Goal: Task Accomplishment & Management: Manage account settings

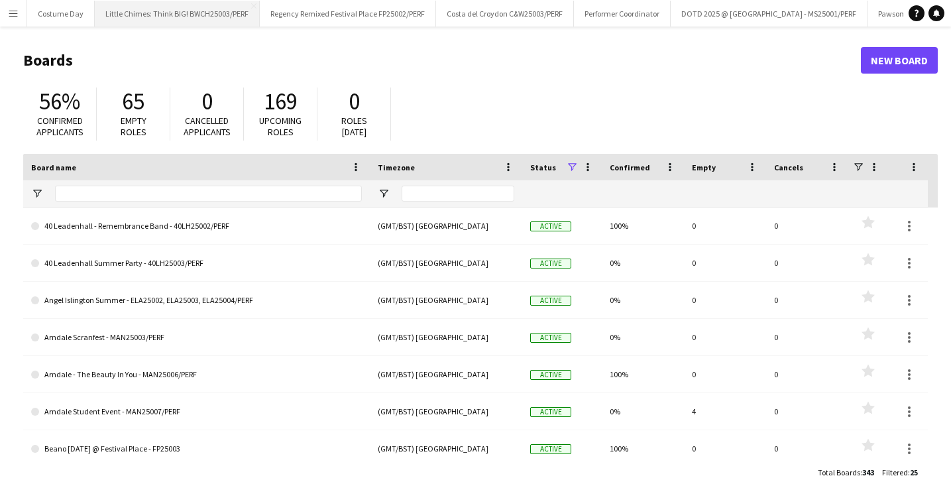
click at [186, 22] on button "Little Chimes: Think BIG! BWCH25003/PERF Close" at bounding box center [177, 14] width 165 height 26
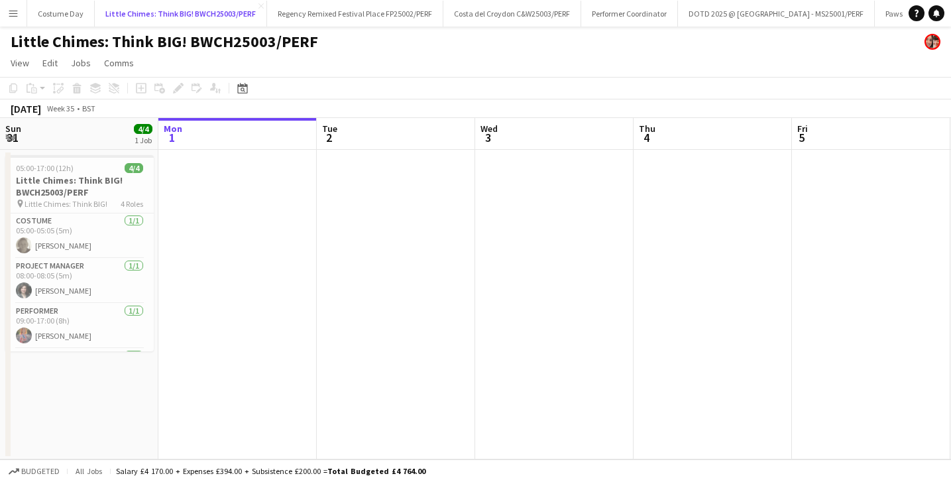
scroll to position [0, 403]
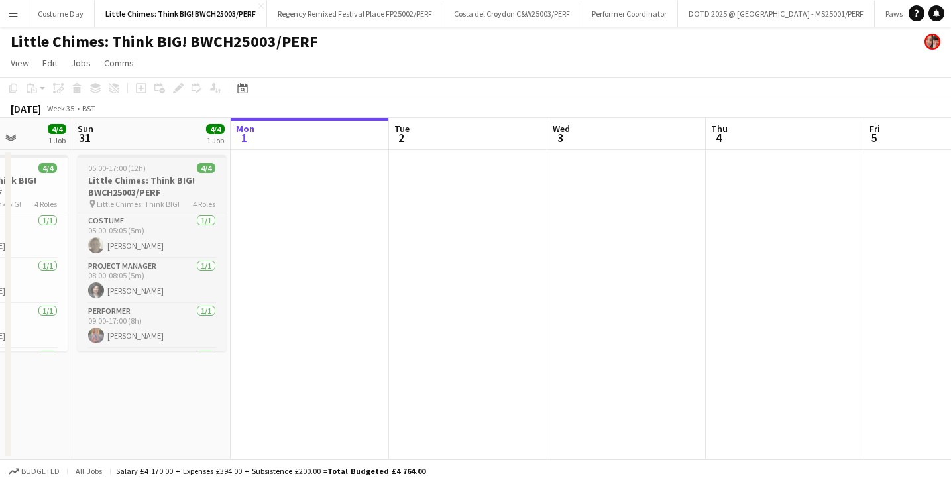
click at [166, 194] on h3 "Little Chimes: Think BIG! BWCH25003/PERF" at bounding box center [152, 186] width 148 height 24
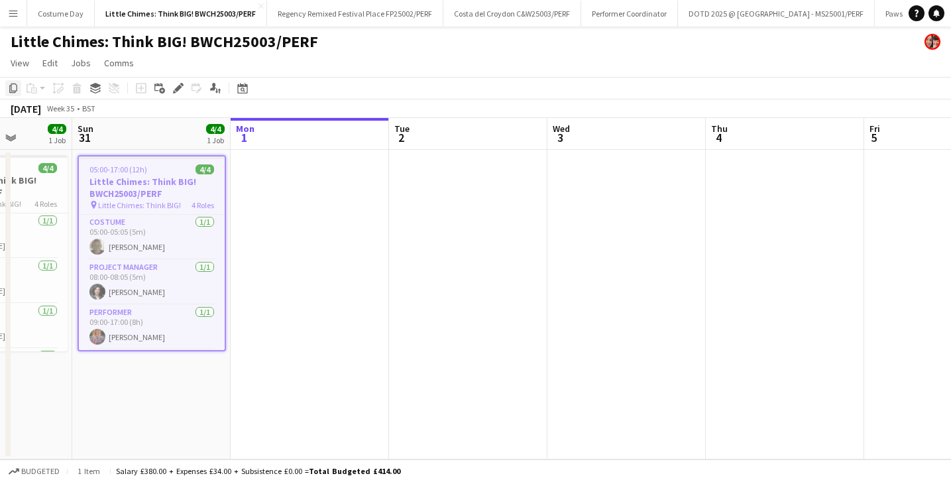
click at [15, 87] on icon "Copy" at bounding box center [13, 88] width 11 height 11
click at [284, 190] on app-date-cell at bounding box center [310, 304] width 158 height 309
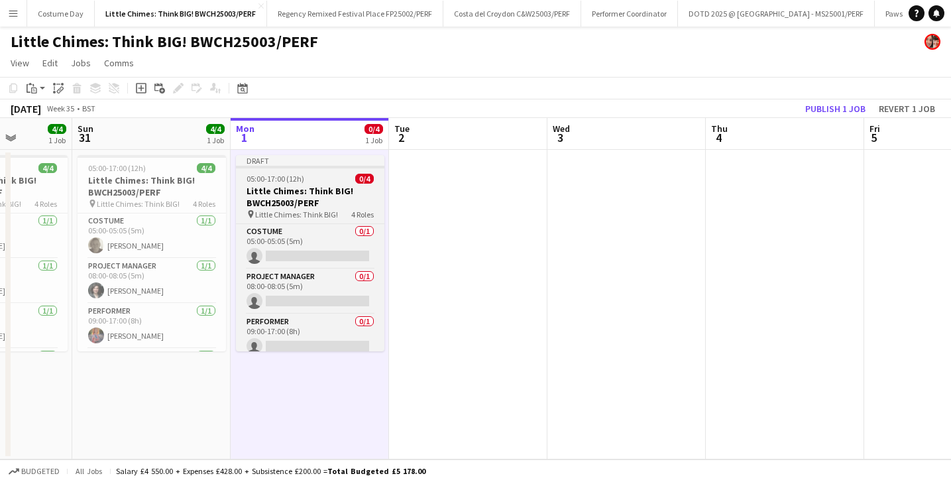
click at [316, 198] on h3 "Little Chimes: Think BIG! BWCH25003/PERF" at bounding box center [310, 197] width 148 height 24
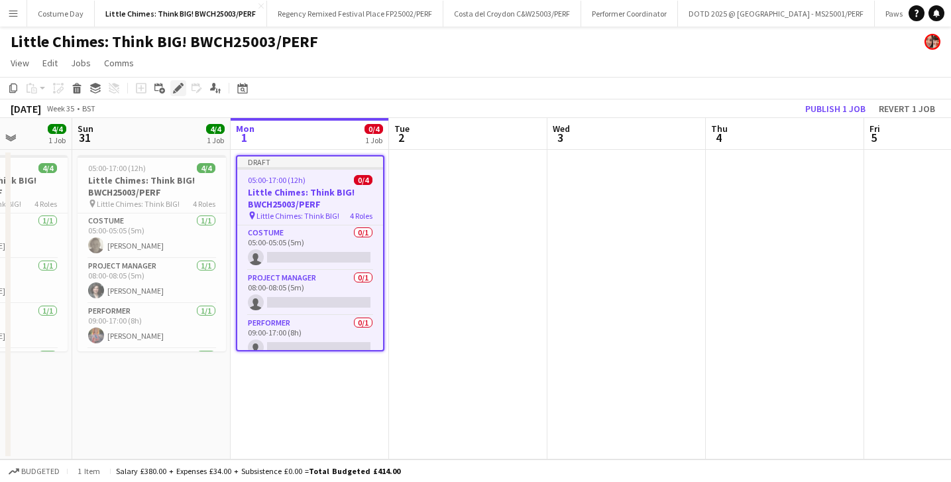
click at [180, 89] on icon at bounding box center [177, 88] width 7 height 7
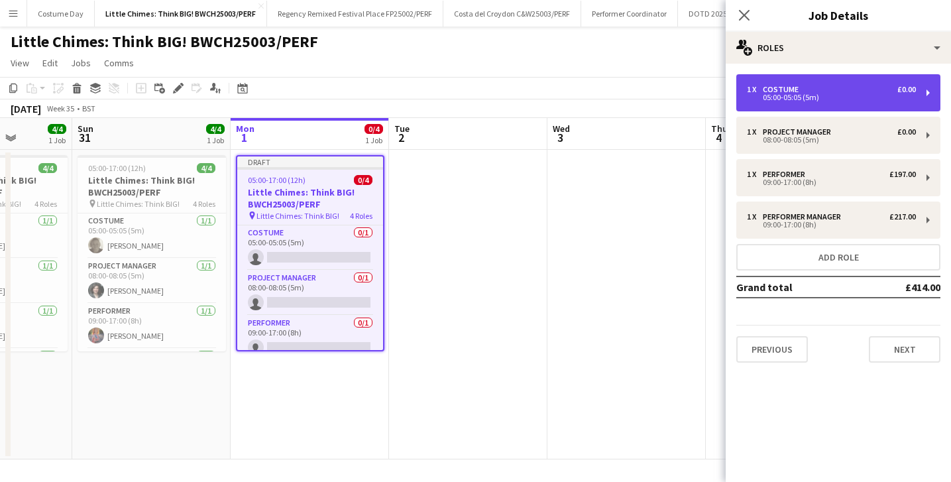
click at [830, 89] on div "1 x Costume £0.00" at bounding box center [831, 89] width 169 height 9
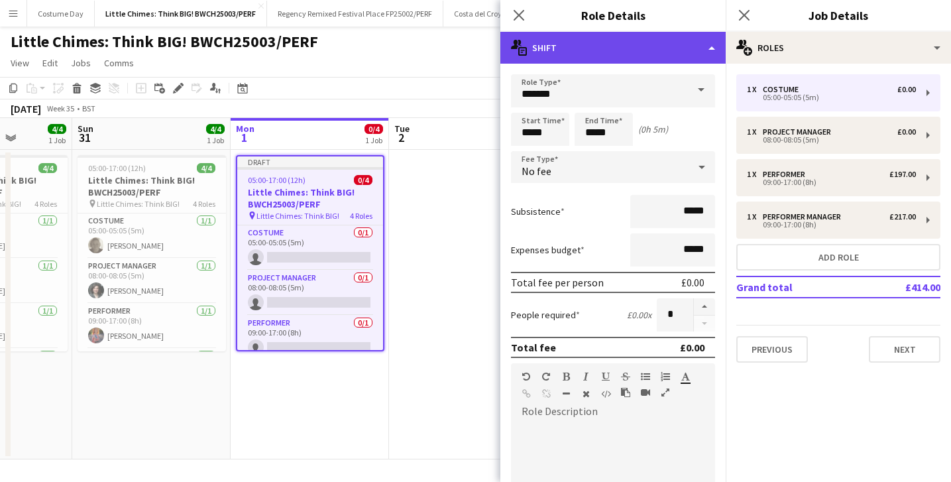
click at [709, 48] on div "multiple-actions-text Shift" at bounding box center [612, 48] width 225 height 32
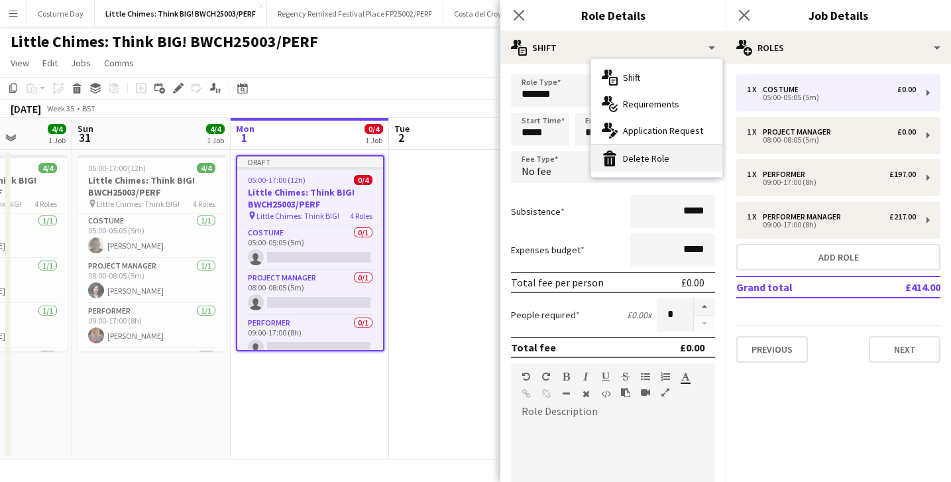
click at [663, 152] on div "bin-2 Delete Role" at bounding box center [656, 158] width 131 height 27
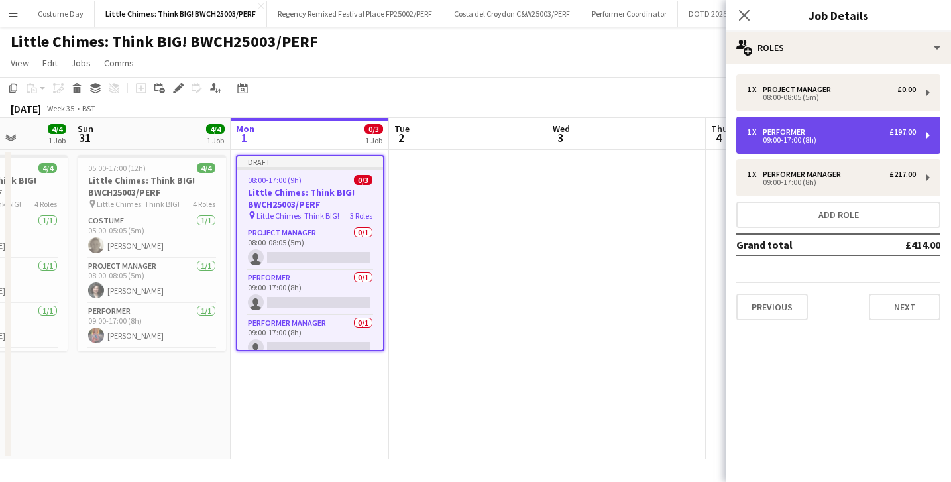
click at [819, 138] on div "09:00-17:00 (8h)" at bounding box center [831, 140] width 169 height 7
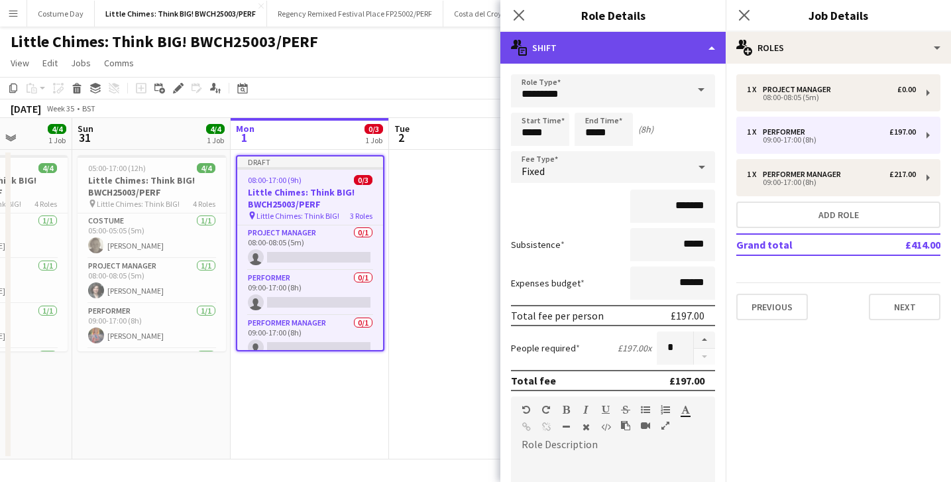
click at [712, 55] on div "multiple-actions-text Shift" at bounding box center [612, 48] width 225 height 32
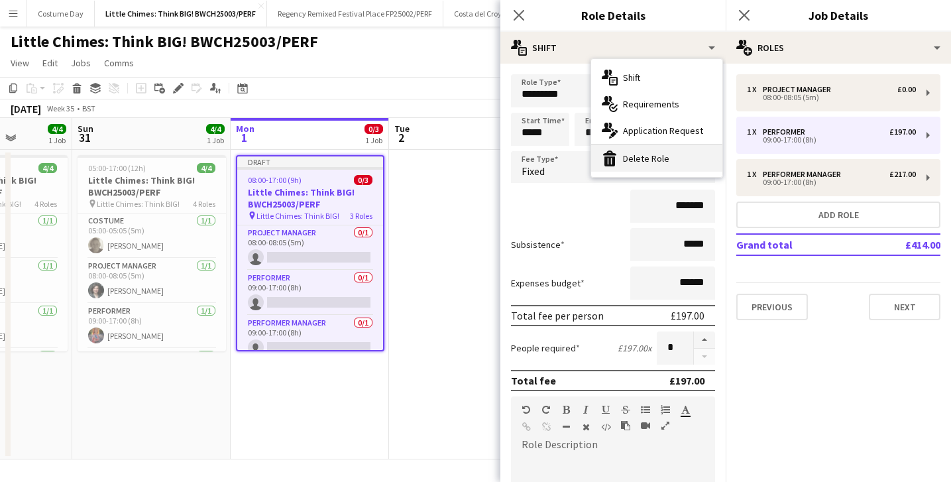
click at [666, 156] on div "bin-2 Delete Role" at bounding box center [656, 158] width 131 height 27
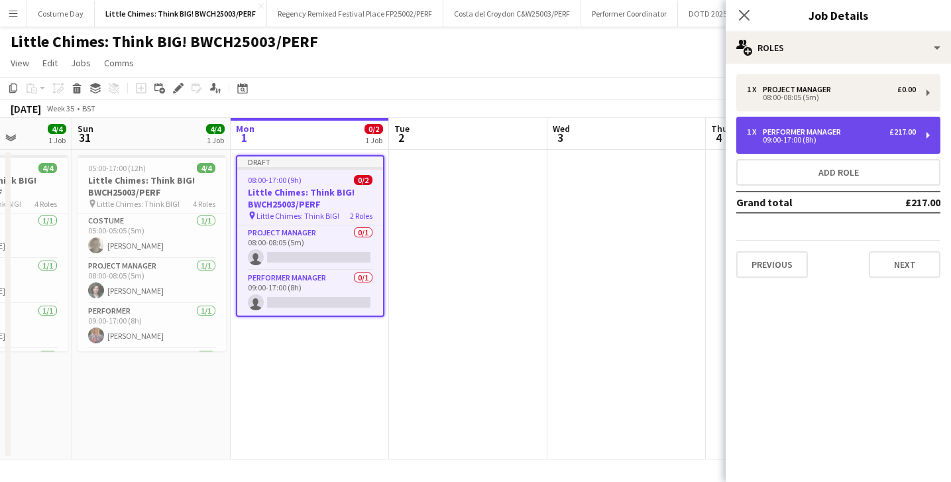
click at [834, 149] on div "1 x Performer Manager £217.00 09:00-17:00 (8h)" at bounding box center [838, 135] width 204 height 37
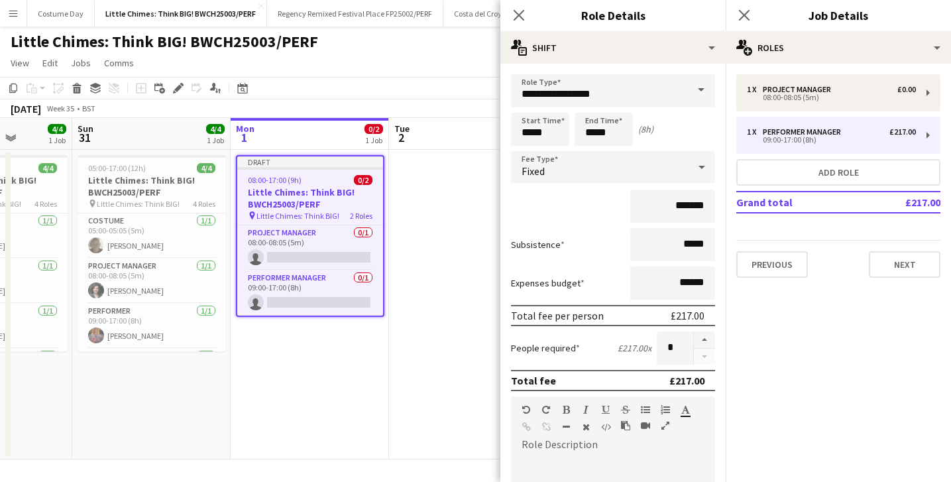
click at [714, 30] on div "Close pop-in Role Details" at bounding box center [612, 16] width 225 height 32
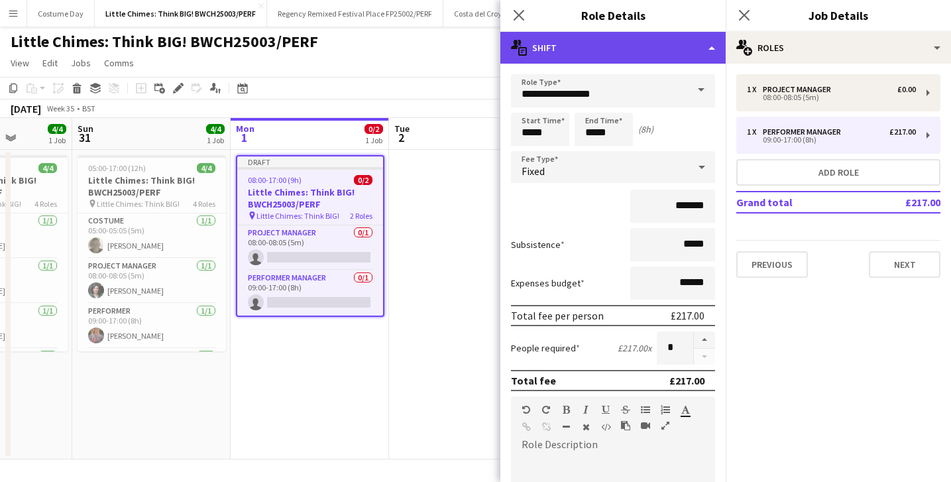
click at [714, 42] on div "multiple-actions-text Shift" at bounding box center [612, 48] width 225 height 32
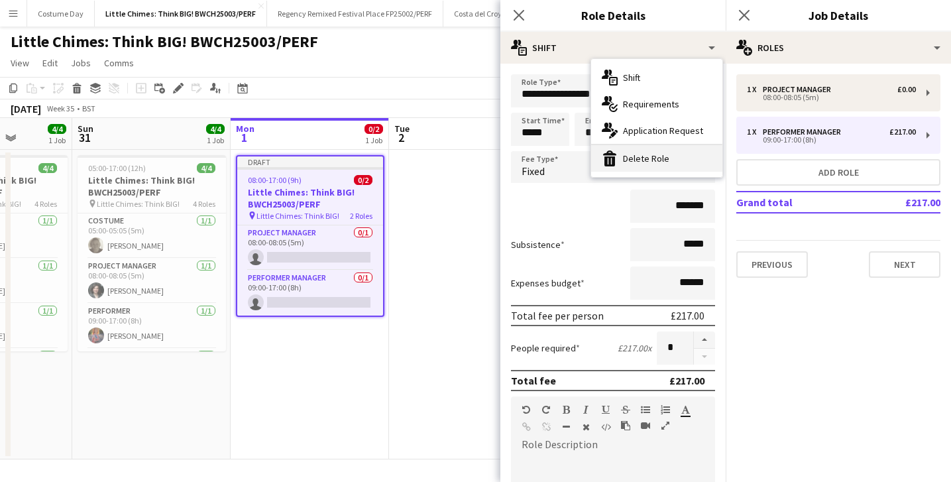
click at [662, 165] on div "bin-2 Delete Role" at bounding box center [656, 158] width 131 height 27
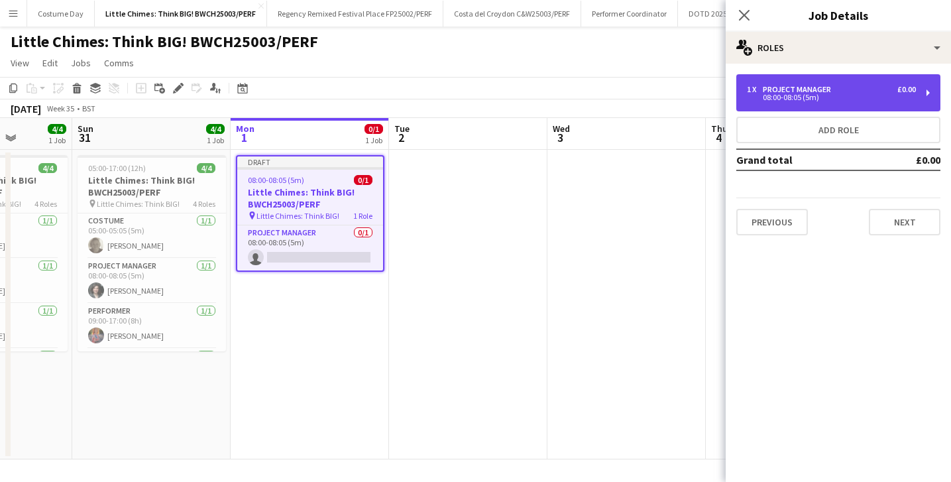
click at [816, 108] on div "1 x Project Manager £0.00 08:00-08:05 (5m)" at bounding box center [838, 92] width 204 height 37
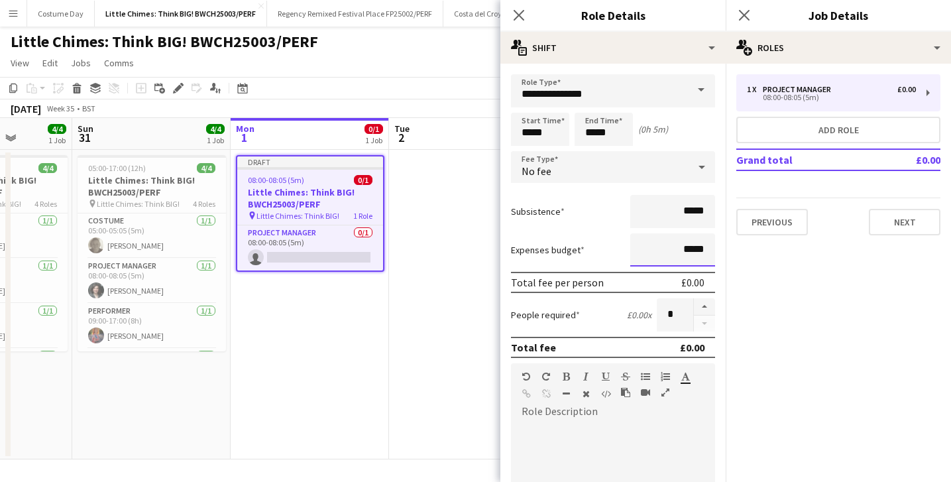
click at [686, 250] on input "*****" at bounding box center [672, 249] width 85 height 33
click at [689, 250] on input "*****" at bounding box center [672, 249] width 85 height 33
type input "**"
type input "***"
click at [579, 230] on form "**********" at bounding box center [612, 402] width 225 height 657
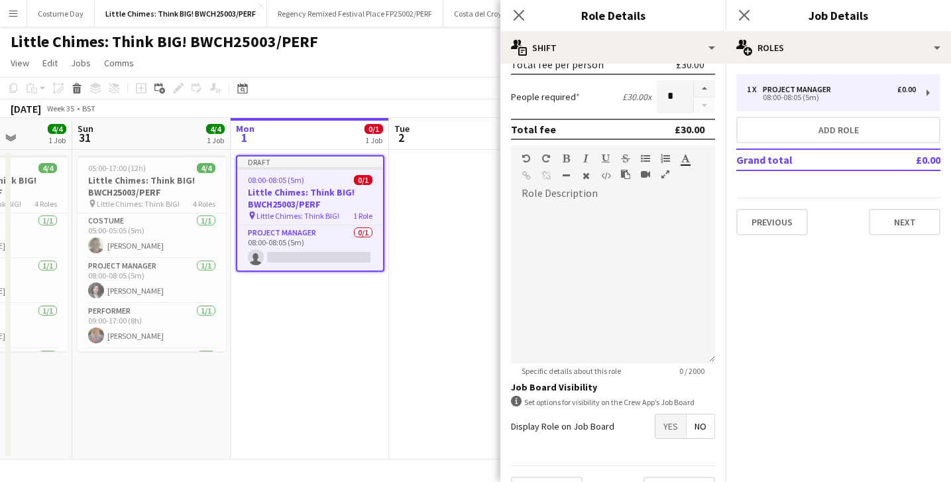
scroll to position [250, 0]
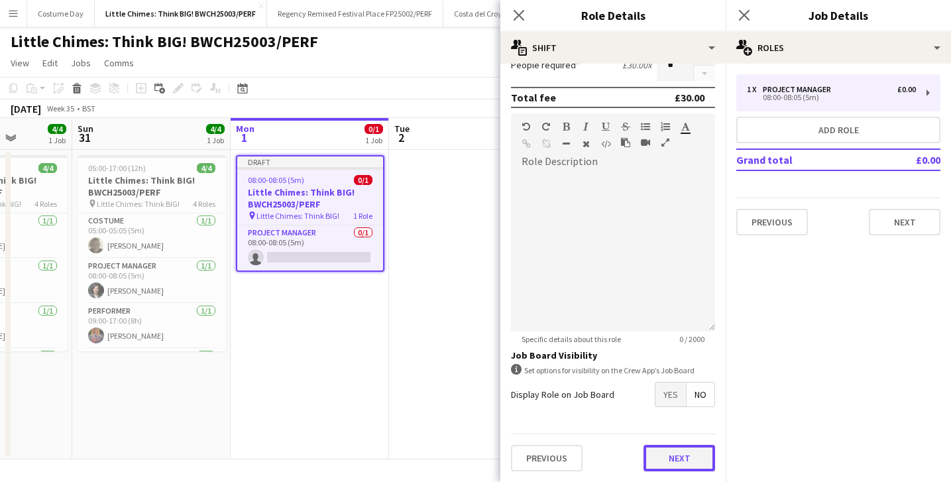
click at [654, 465] on button "Next" at bounding box center [679, 458] width 72 height 27
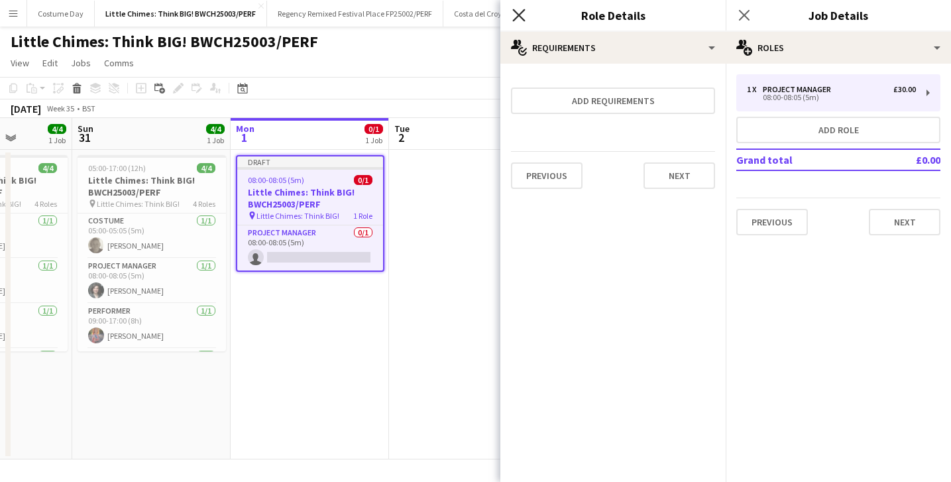
click at [514, 12] on icon "Close pop-in" at bounding box center [518, 15] width 13 height 13
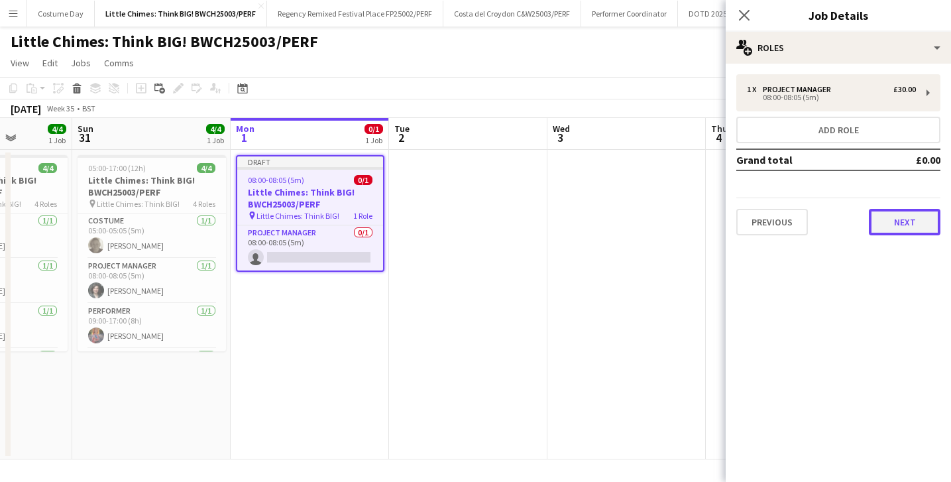
click at [877, 215] on button "Next" at bounding box center [905, 222] width 72 height 27
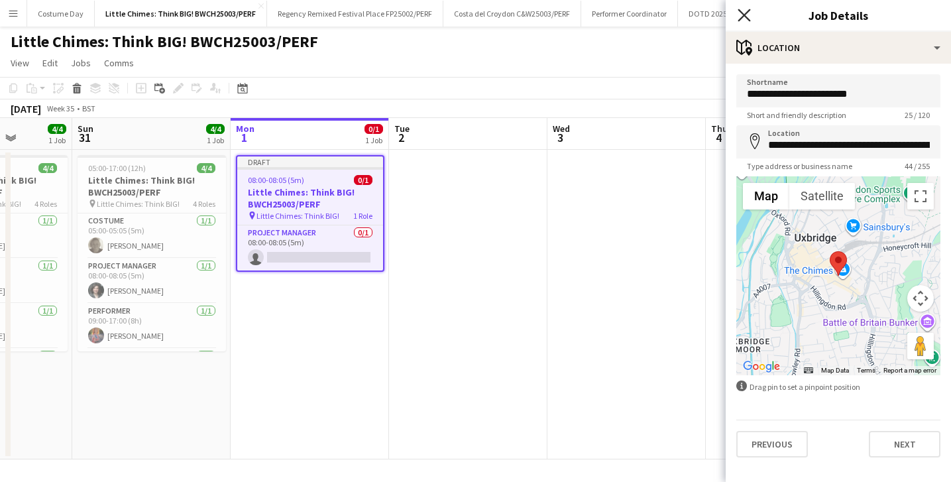
click at [743, 19] on icon "Close pop-in" at bounding box center [744, 15] width 13 height 13
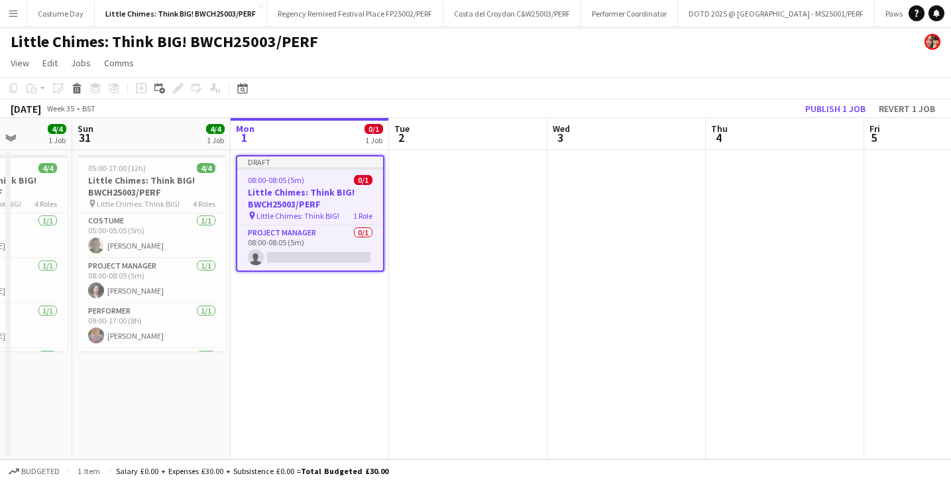
click at [521, 190] on app-date-cell at bounding box center [468, 304] width 158 height 309
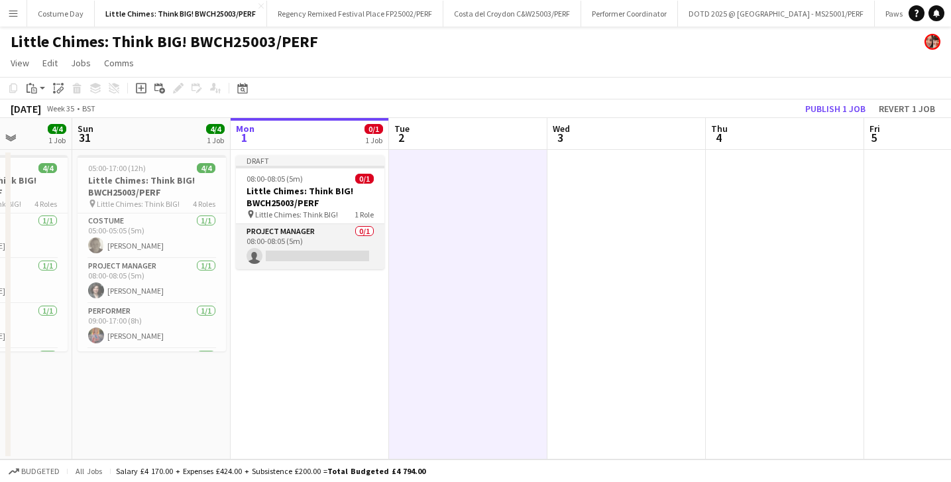
click at [349, 258] on app-card-role "Project Manager 0/1 08:00-08:05 (5m) single-neutral-actions" at bounding box center [310, 246] width 148 height 45
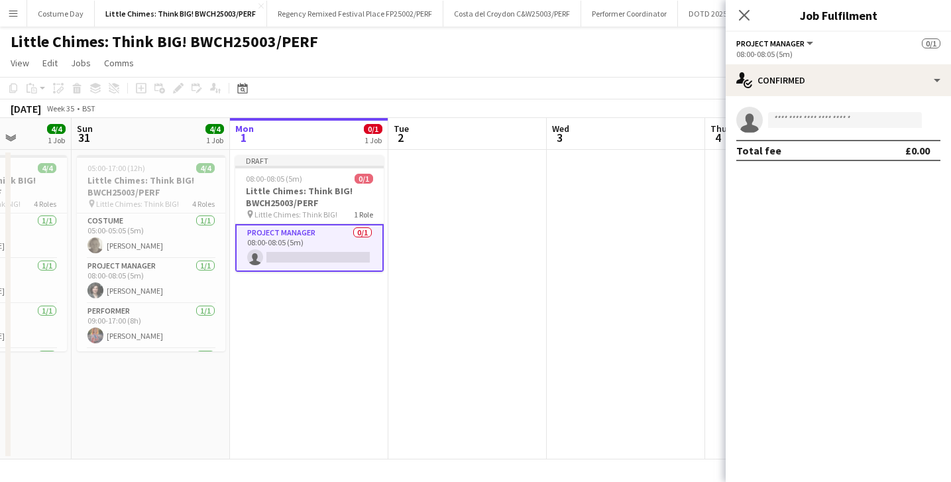
click at [823, 131] on app-invite-slot "single-neutral-actions" at bounding box center [838, 120] width 225 height 27
click at [823, 128] on app-invite-slot "single-neutral-actions" at bounding box center [838, 120] width 225 height 27
click at [823, 121] on input at bounding box center [845, 120] width 154 height 16
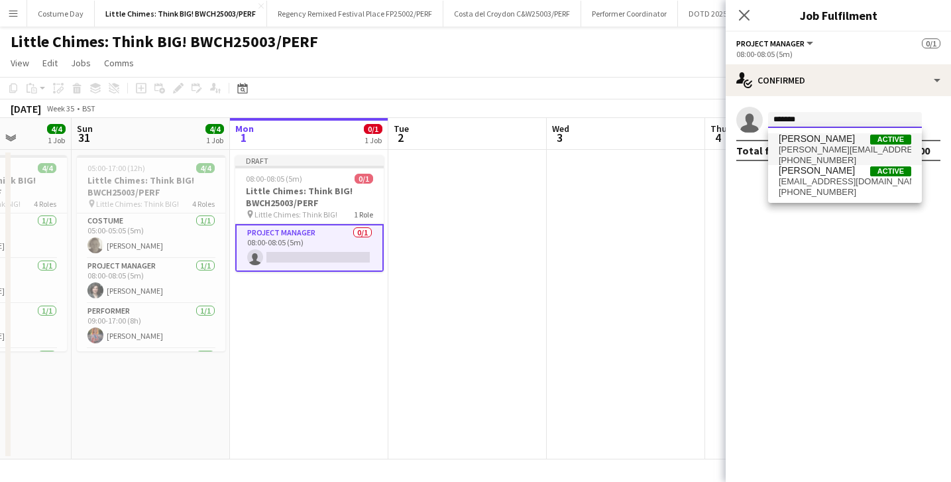
type input "*******"
click at [813, 133] on span "[PERSON_NAME]" at bounding box center [817, 138] width 76 height 11
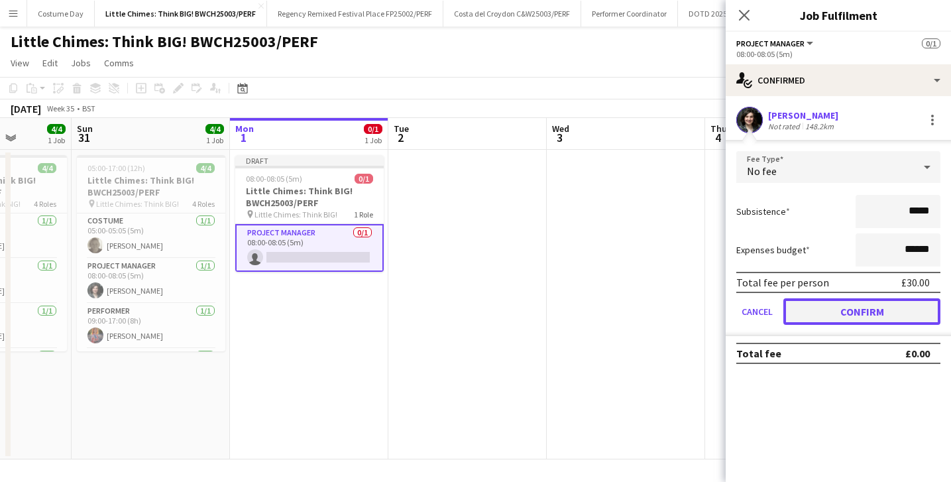
click at [850, 317] on button "Confirm" at bounding box center [861, 311] width 157 height 27
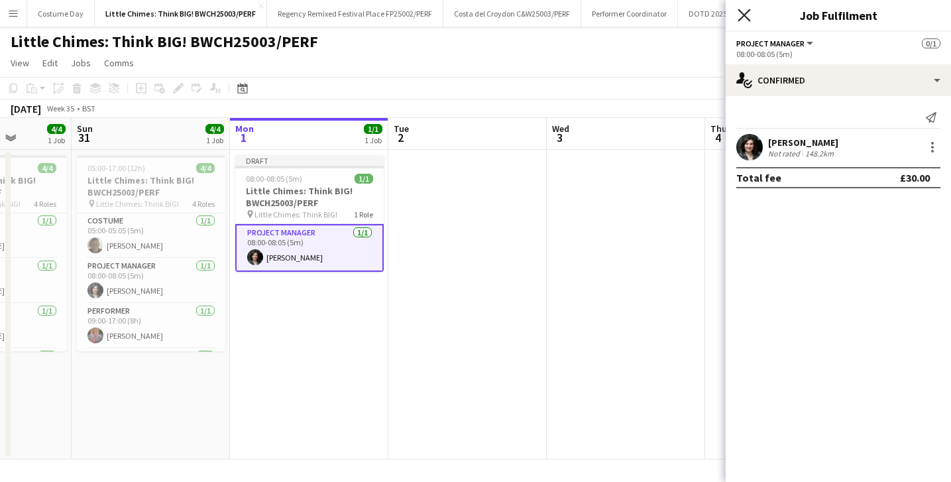
click at [744, 13] on icon "Close pop-in" at bounding box center [744, 15] width 13 height 13
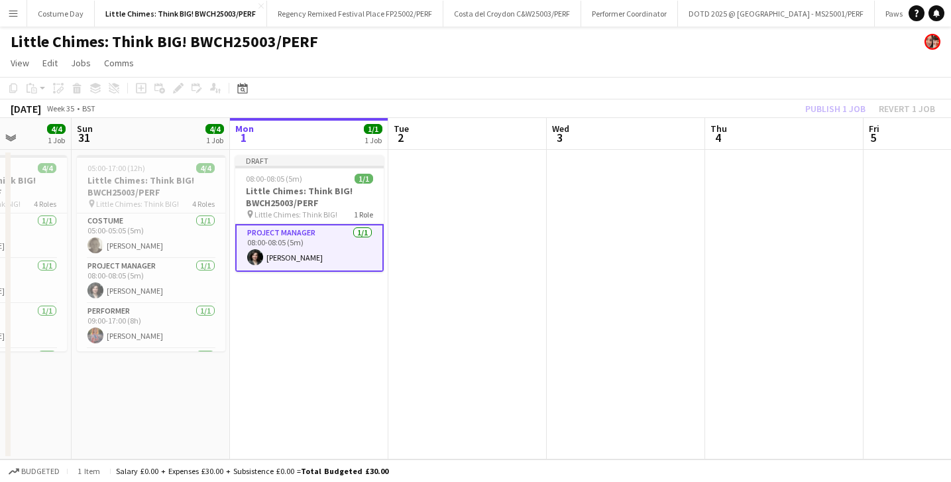
click at [594, 202] on app-date-cell at bounding box center [626, 304] width 158 height 309
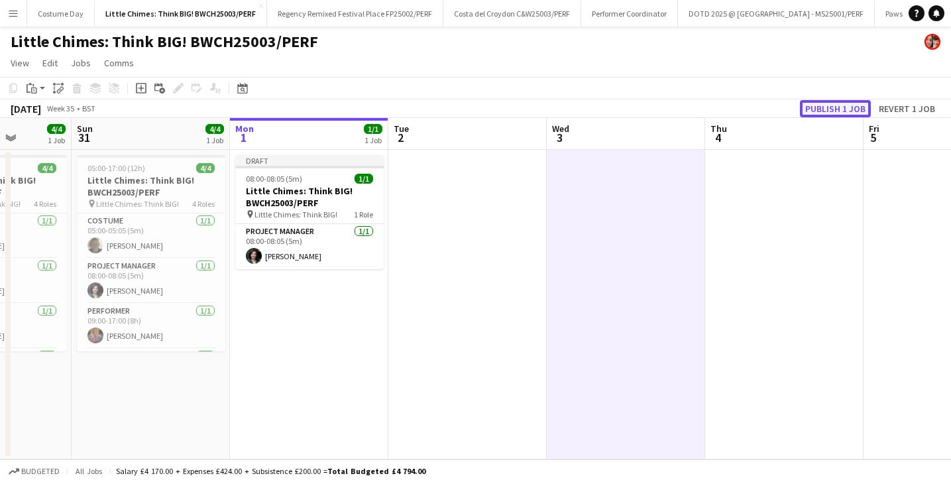
click at [808, 109] on button "Publish 1 job" at bounding box center [835, 108] width 71 height 17
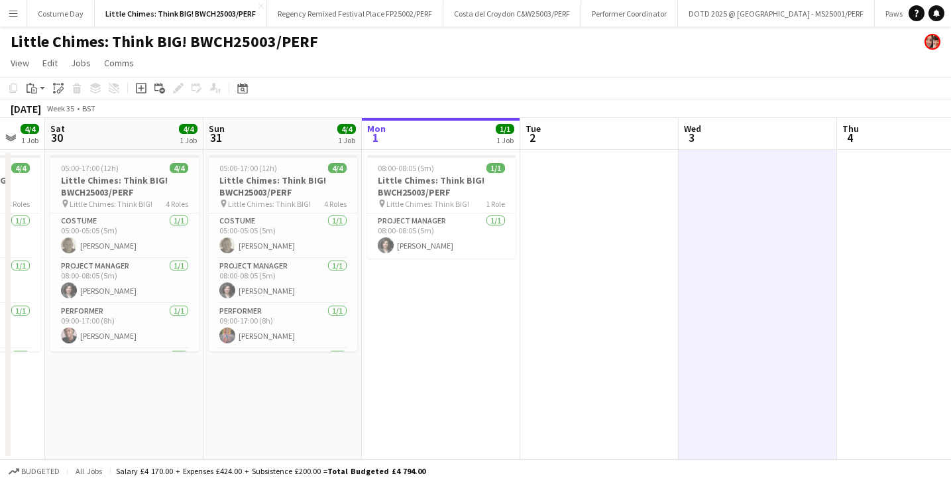
scroll to position [0, 639]
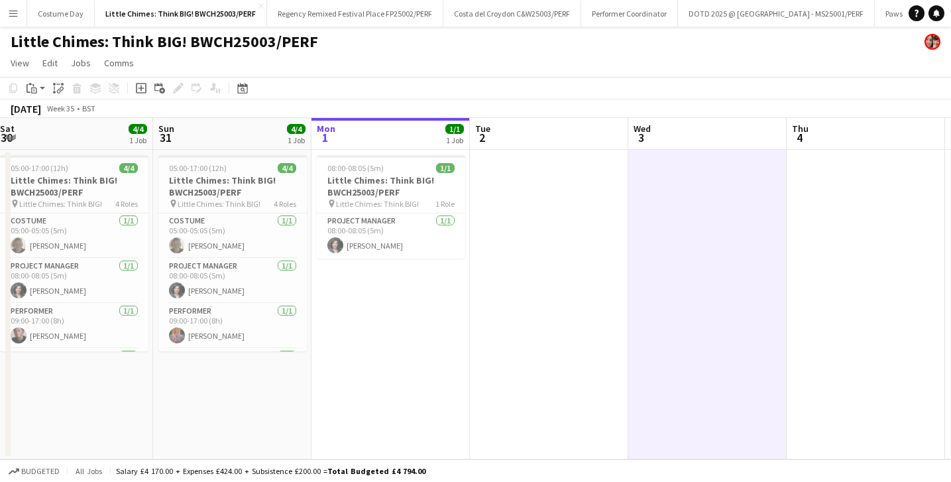
click at [12, 16] on app-icon "Menu" at bounding box center [13, 13] width 11 height 11
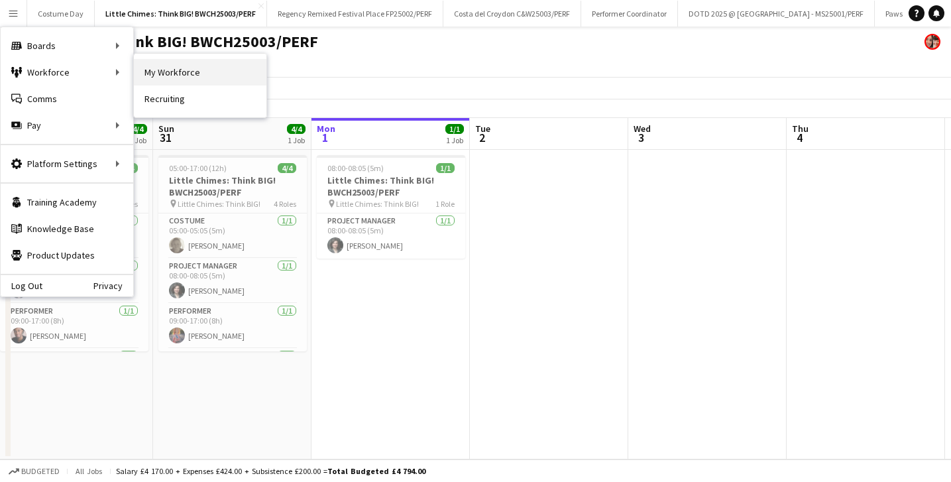
click at [156, 73] on link "My Workforce" at bounding box center [200, 72] width 133 height 27
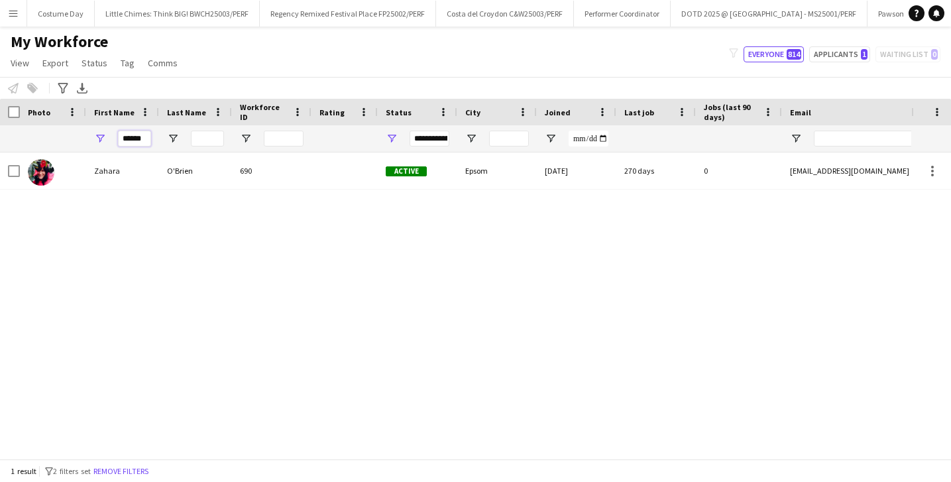
click at [144, 131] on input "******" at bounding box center [134, 139] width 33 height 16
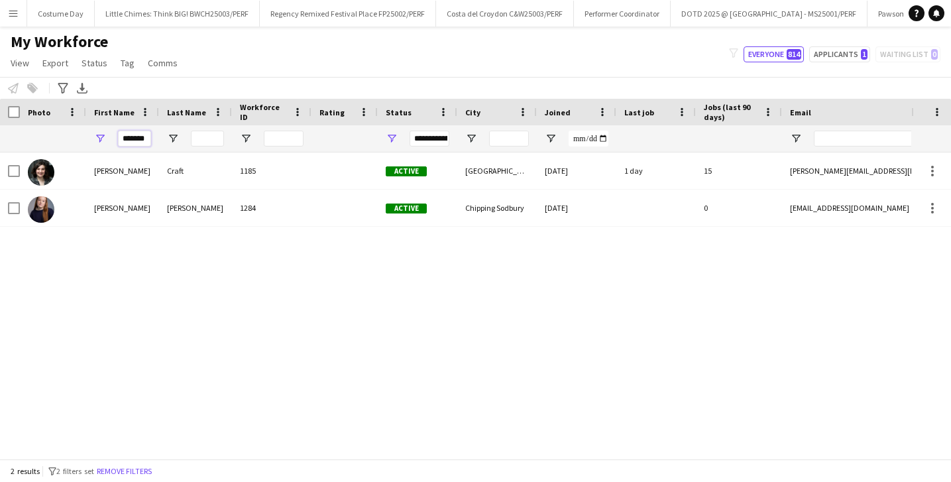
type input "*******"
click at [200, 138] on input "Last Name Filter Input" at bounding box center [207, 139] width 33 height 16
type input "*******"
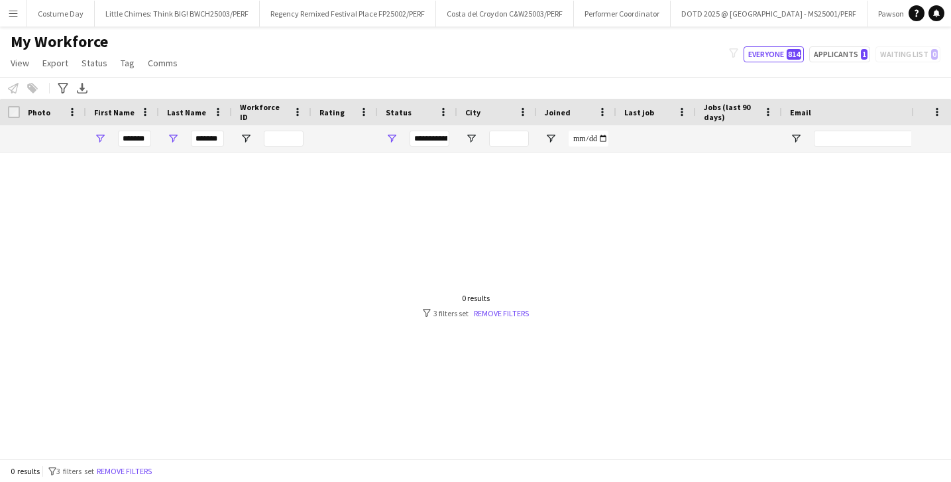
click at [501, 307] on div "0 results filter-1 3 filters set Remove filters" at bounding box center [476, 305] width 106 height 25
click at [501, 313] on link "Remove filters" at bounding box center [501, 313] width 55 height 10
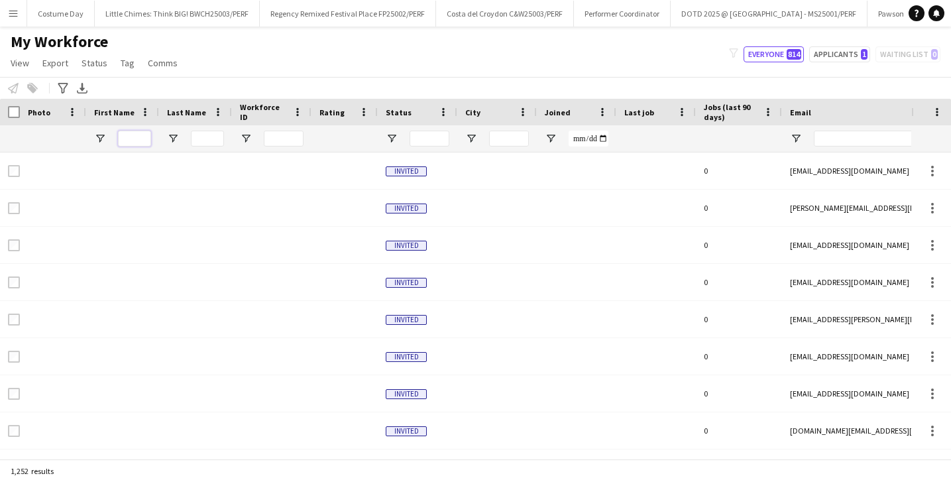
click at [133, 141] on input "First Name Filter Input" at bounding box center [134, 139] width 33 height 16
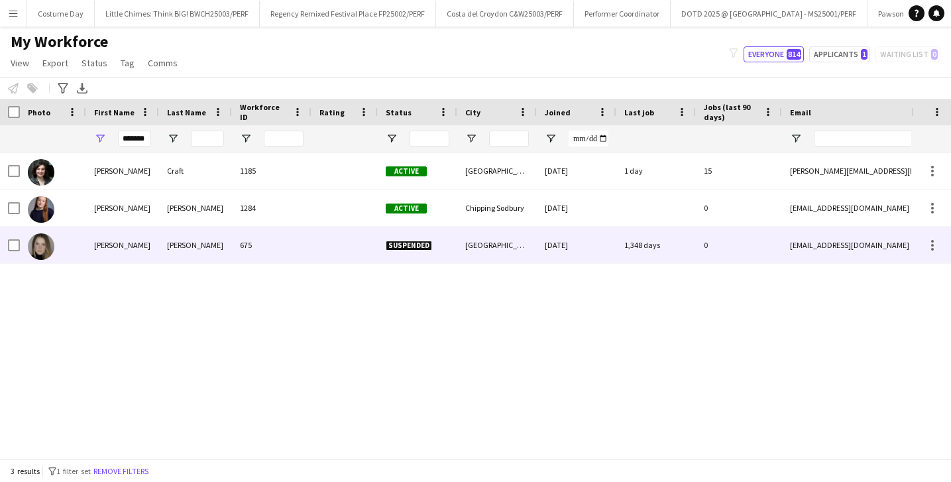
click at [188, 246] on div "[PERSON_NAME]" at bounding box center [195, 245] width 73 height 36
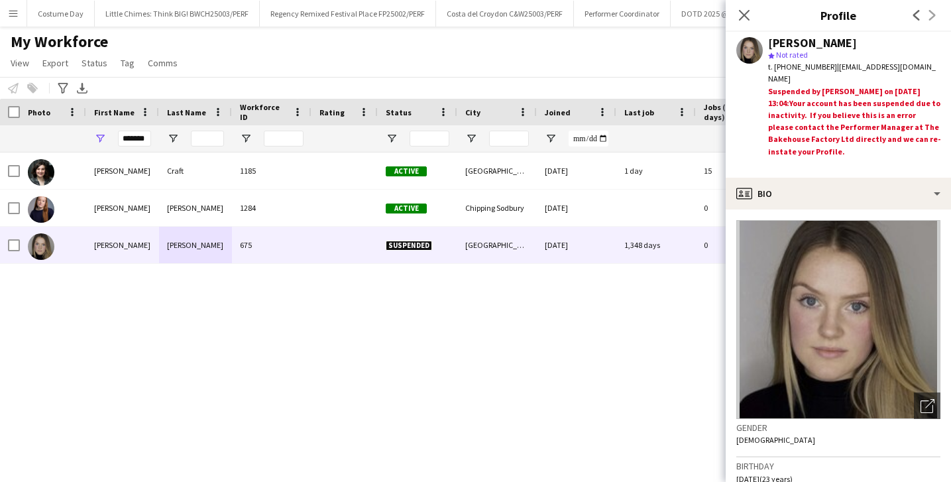
click at [818, 109] on div "Suspended by [PERSON_NAME] on [DATE] 13:04: Your account has been suspended due…" at bounding box center [854, 128] width 172 height 87
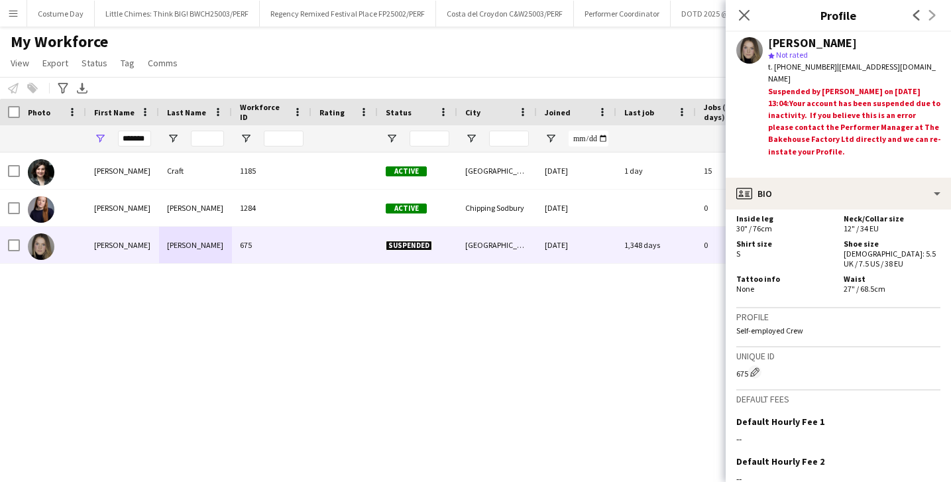
scroll to position [984, 0]
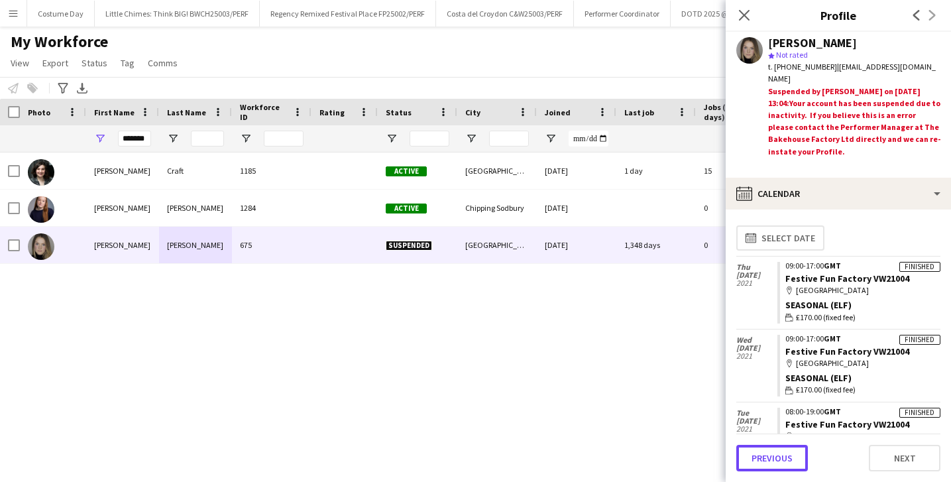
click at [755, 461] on button "Previous" at bounding box center [772, 458] width 72 height 27
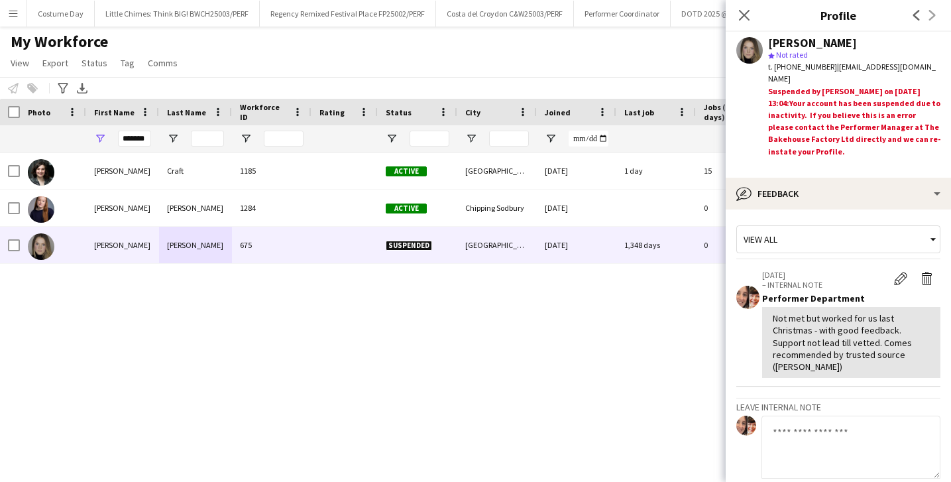
scroll to position [150, 0]
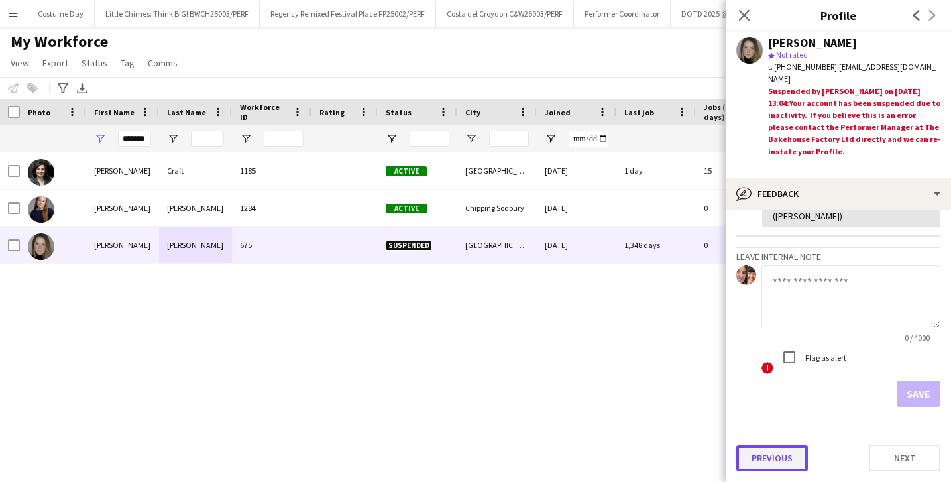
click at [787, 468] on button "Previous" at bounding box center [772, 458] width 72 height 27
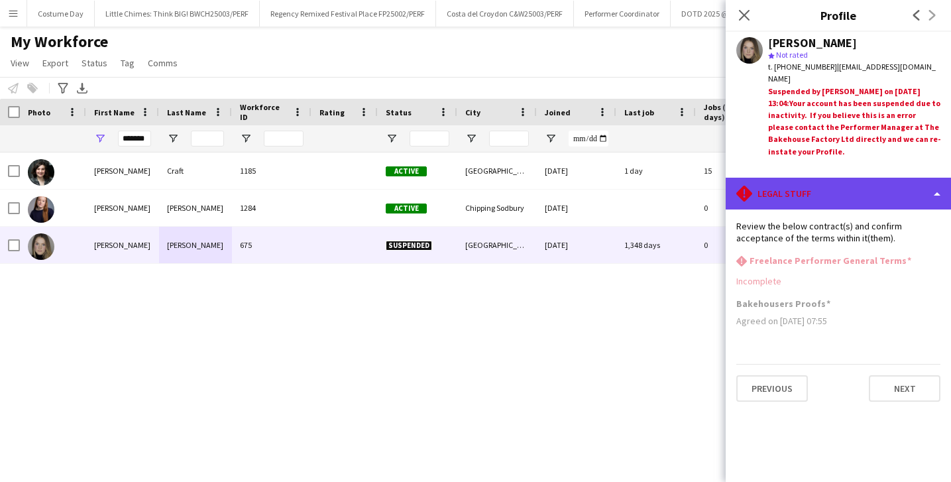
click at [904, 189] on div "rhombus-alert Legal stuff" at bounding box center [838, 194] width 225 height 32
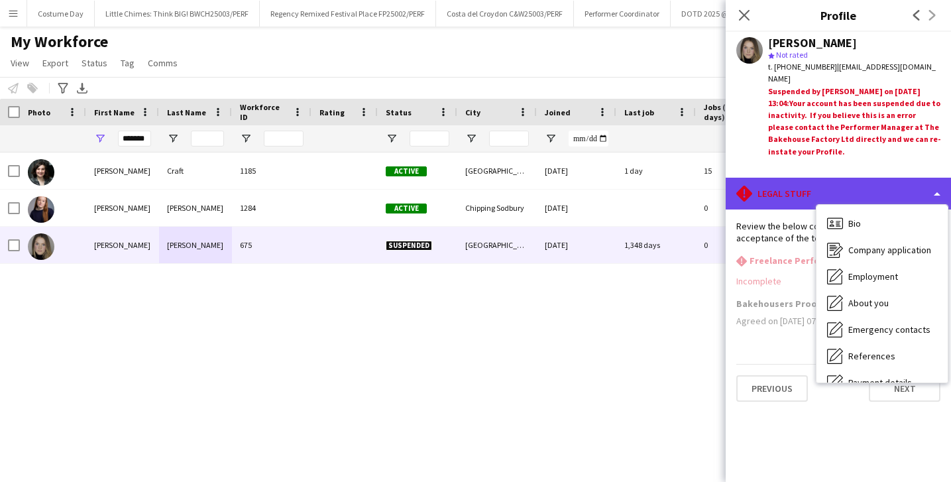
click at [904, 189] on div "rhombus-alert Legal stuff" at bounding box center [838, 194] width 225 height 32
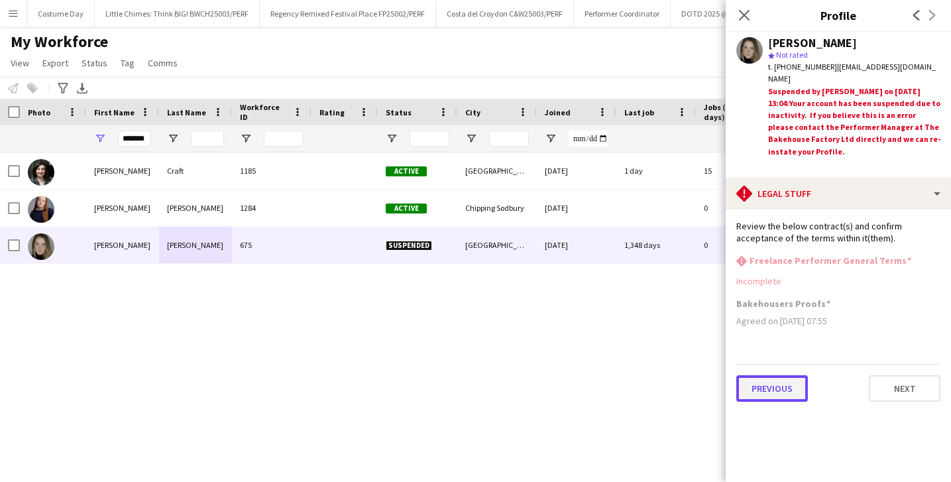
click at [741, 390] on button "Previous" at bounding box center [772, 388] width 72 height 27
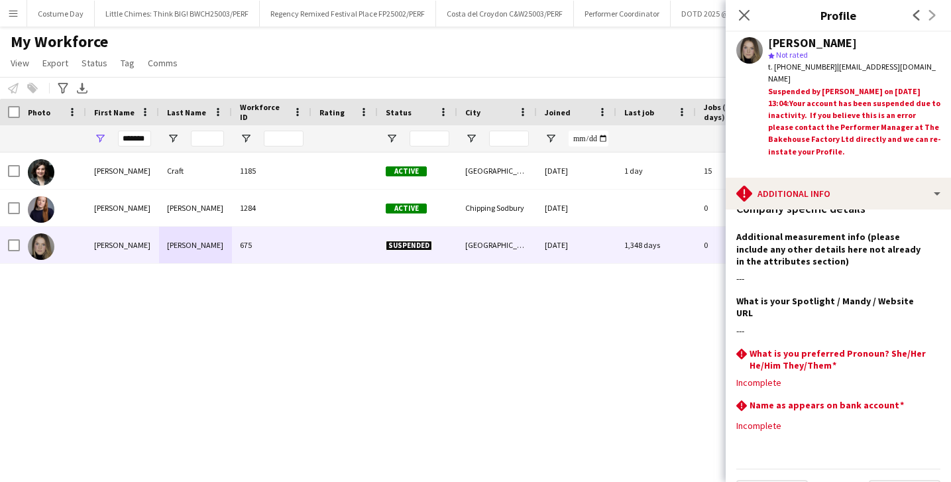
scroll to position [160, 0]
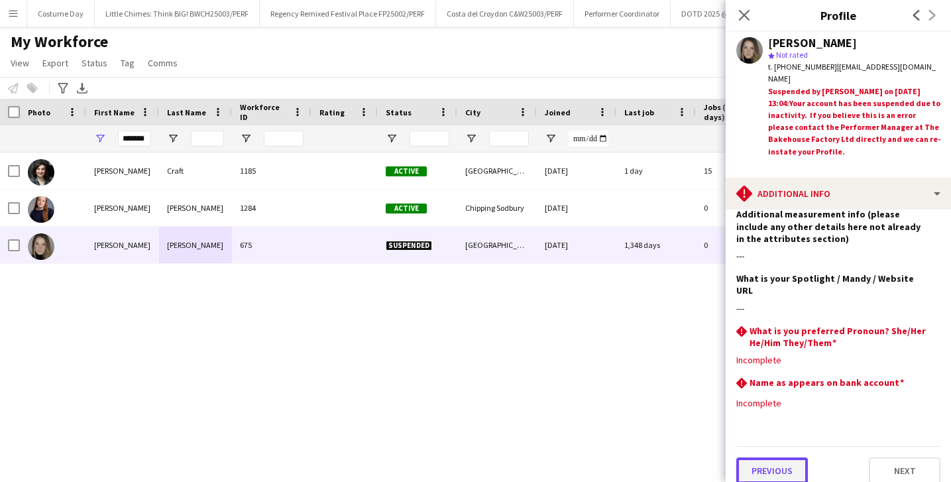
click at [764, 459] on button "Previous" at bounding box center [772, 470] width 72 height 27
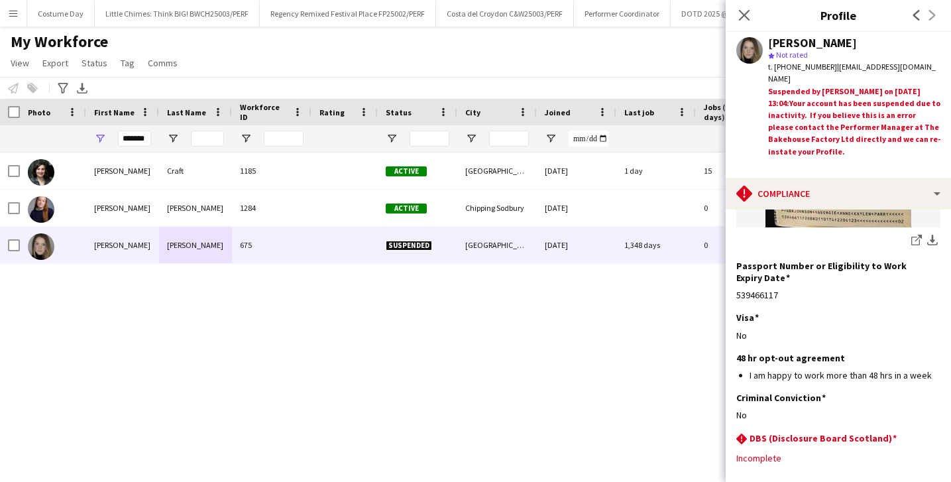
scroll to position [352, 0]
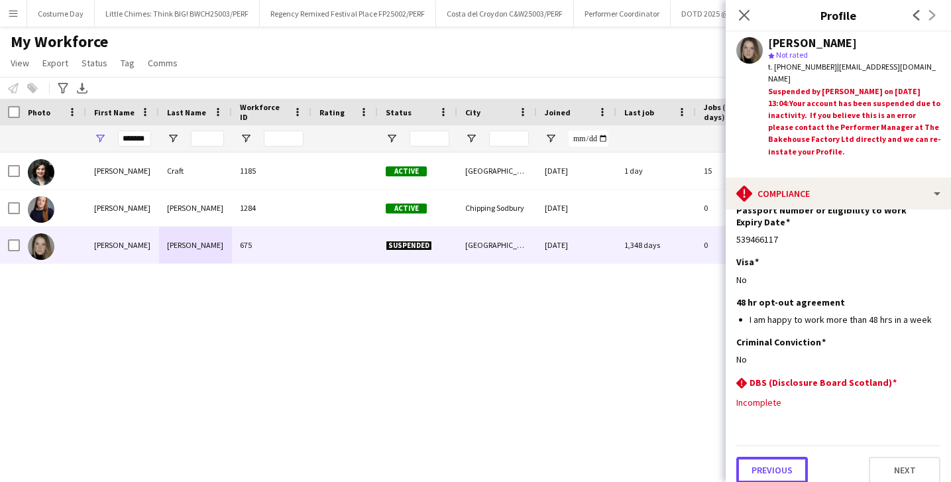
click at [786, 464] on button "Previous" at bounding box center [772, 470] width 72 height 27
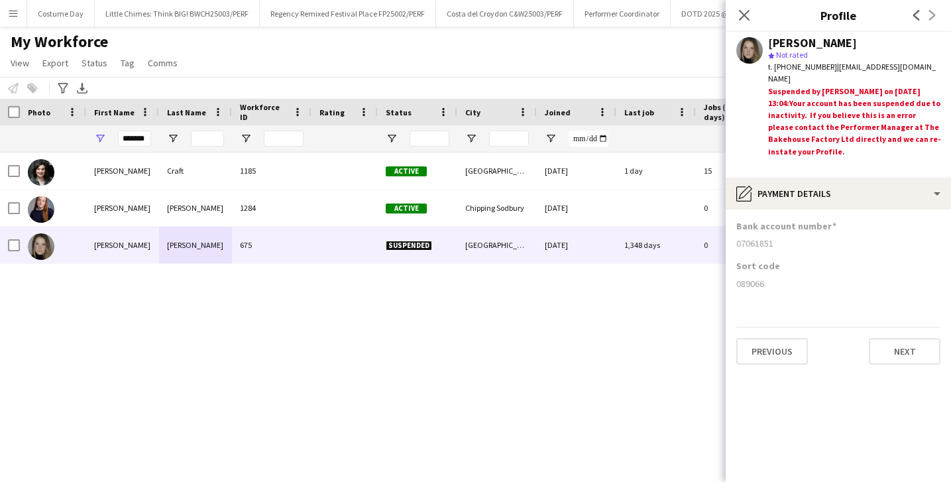
scroll to position [0, 0]
click at [793, 349] on button "Previous" at bounding box center [772, 351] width 72 height 27
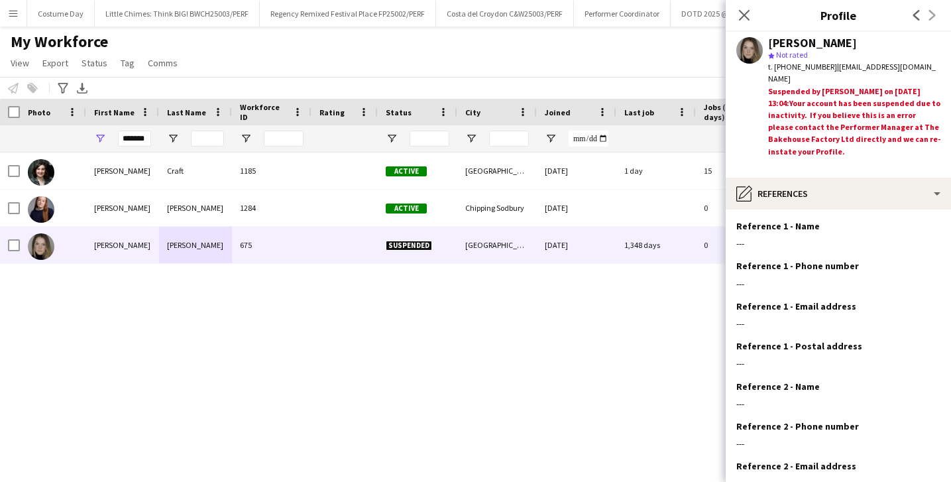
scroll to position [133, 0]
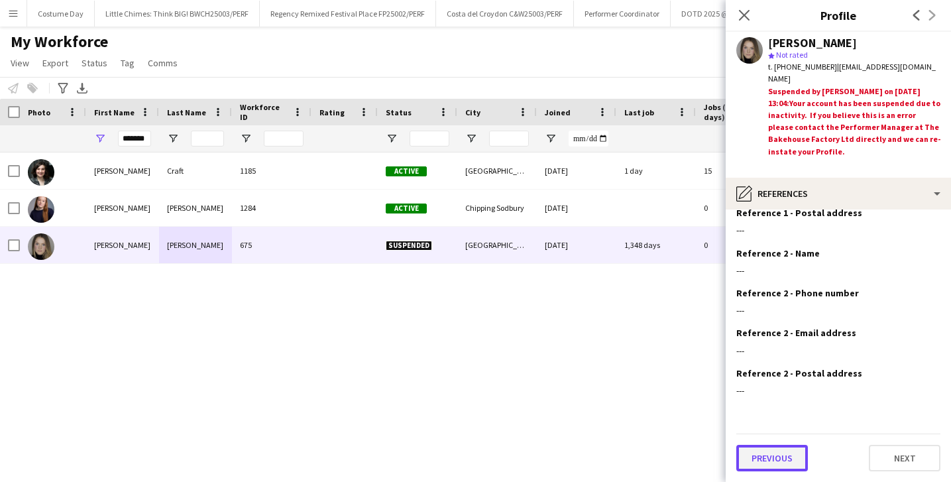
click at [765, 462] on button "Previous" at bounding box center [772, 458] width 72 height 27
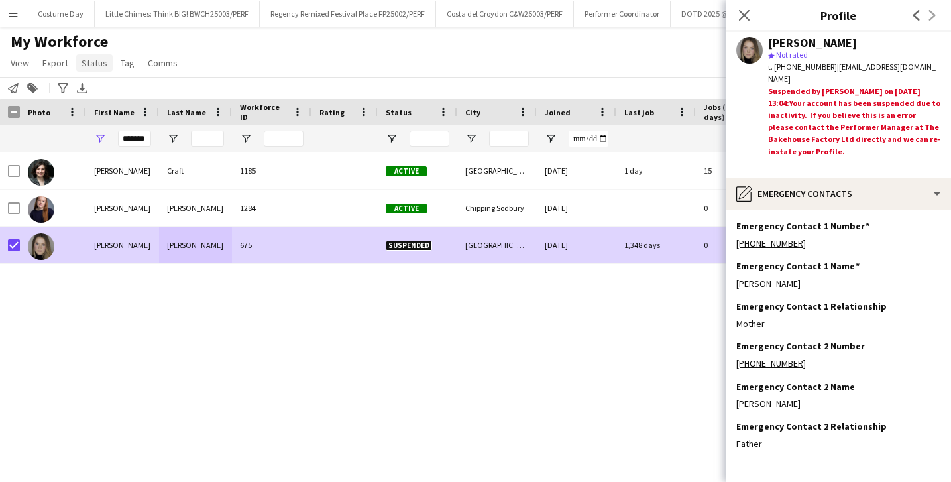
click at [101, 58] on span "Status" at bounding box center [95, 63] width 26 height 12
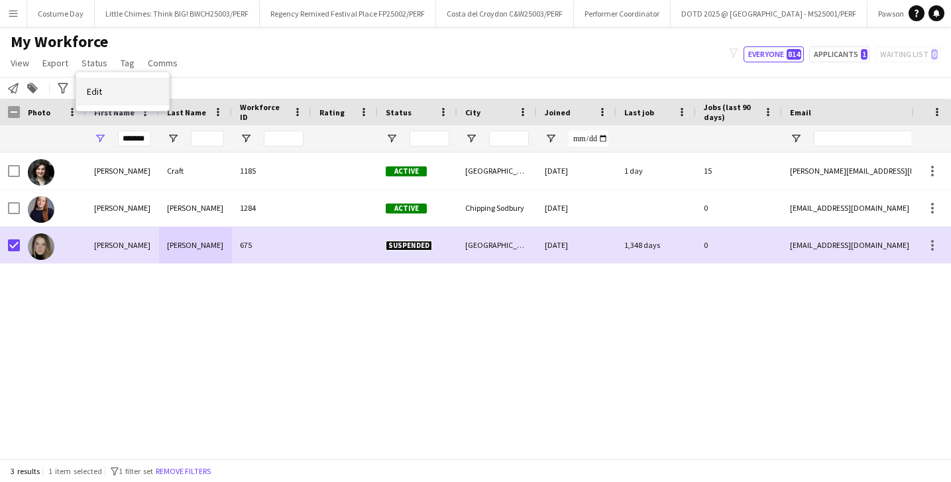
click at [101, 91] on span "Edit" at bounding box center [94, 91] width 15 height 12
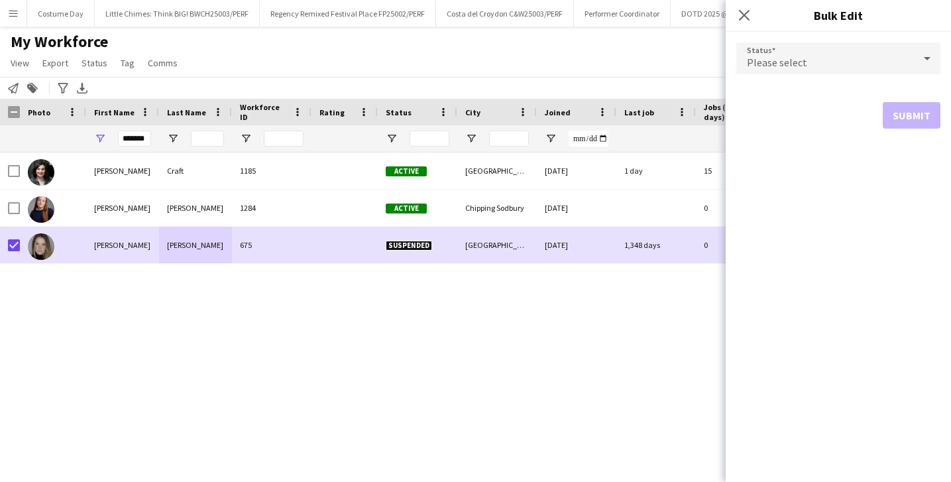
click at [891, 62] on div "Please select" at bounding box center [825, 58] width 178 height 32
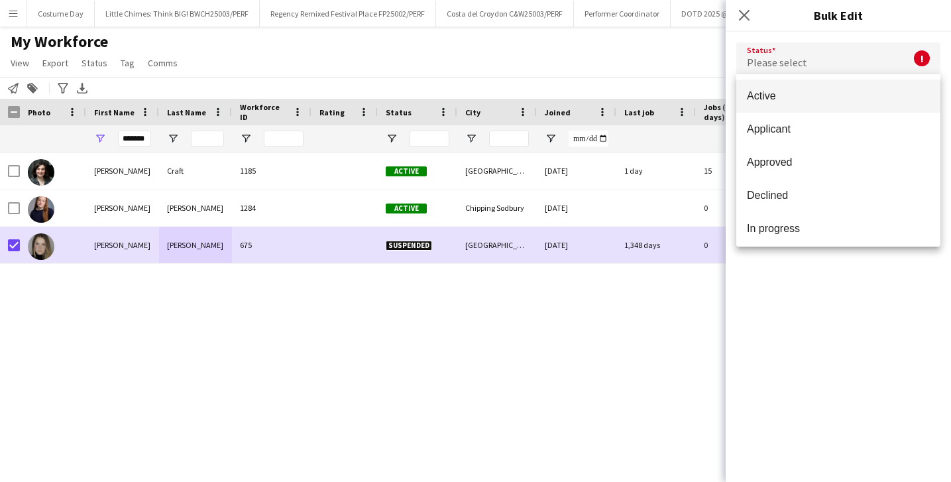
click at [791, 105] on mat-option "Active" at bounding box center [838, 96] width 204 height 33
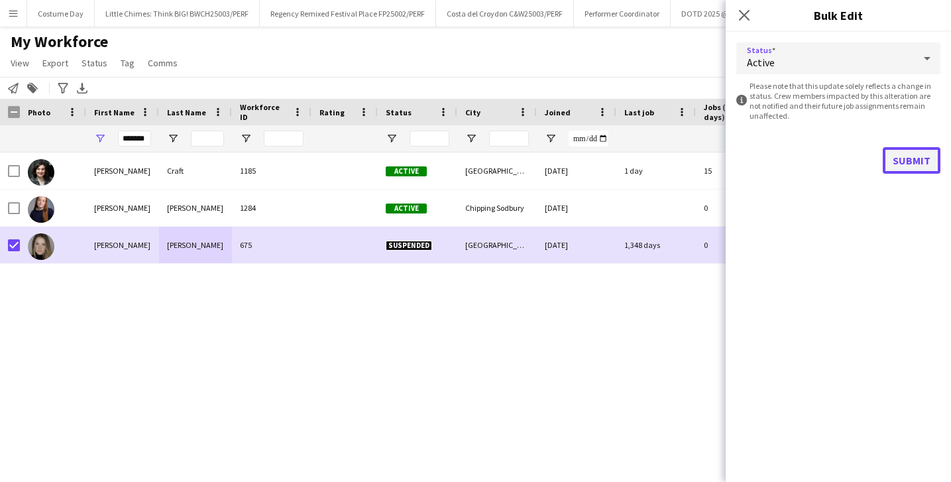
click at [920, 158] on button "Submit" at bounding box center [912, 160] width 58 height 27
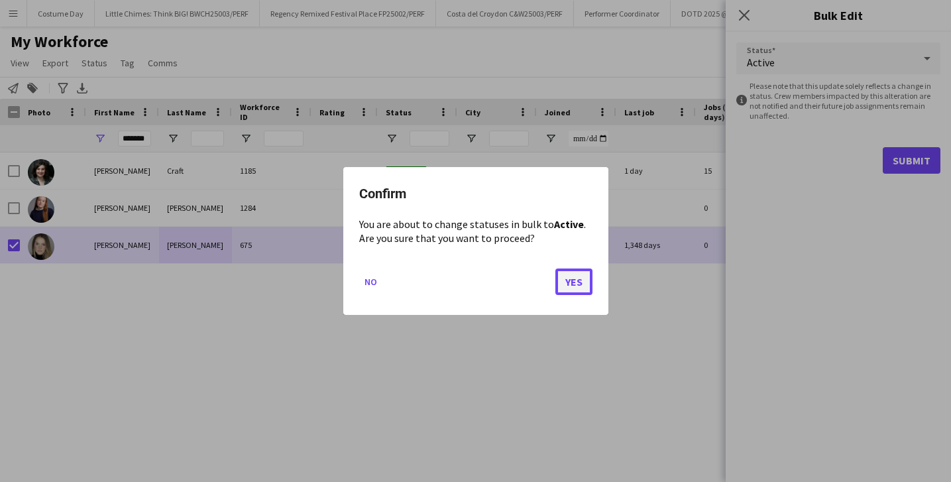
click at [576, 277] on button "Yes" at bounding box center [573, 281] width 37 height 27
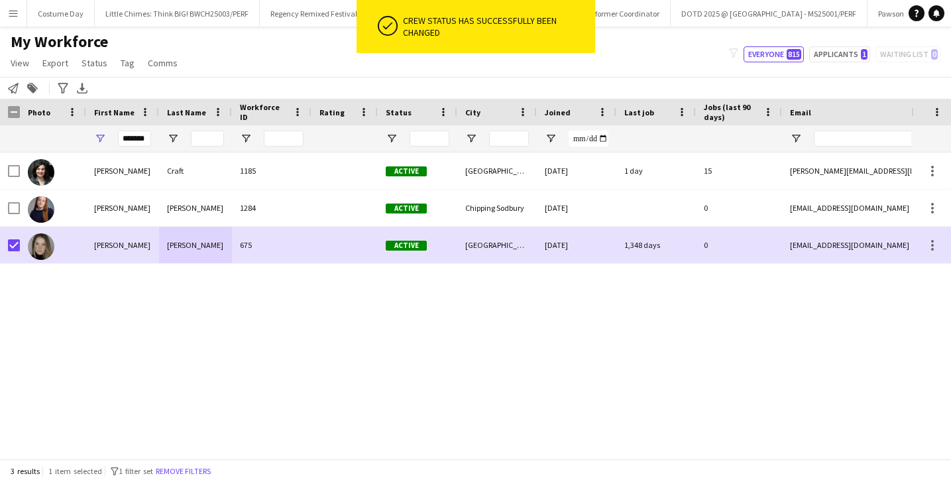
click at [409, 389] on div "[PERSON_NAME] 1185 Active [GEOGRAPHIC_DATA] [DATE] 1 day 15 [PERSON_NAME][EMAIL…" at bounding box center [455, 305] width 911 height 306
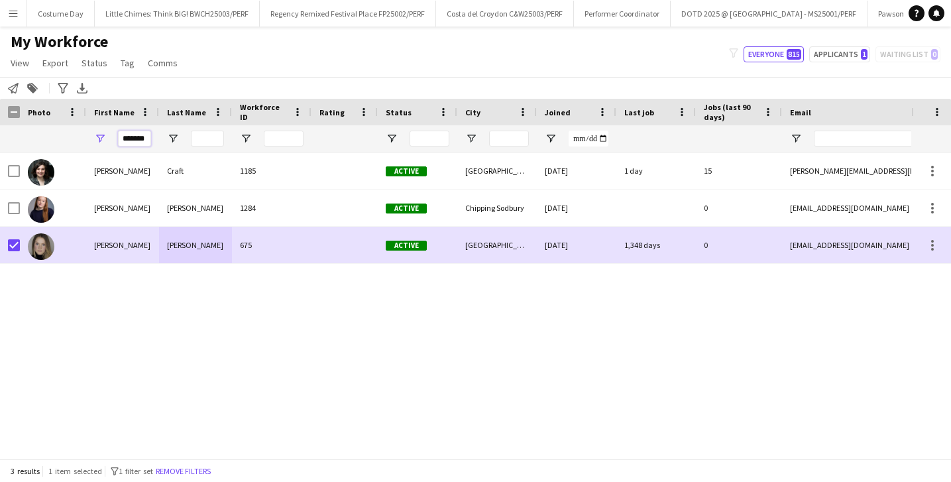
click at [141, 138] on input "*******" at bounding box center [134, 139] width 33 height 16
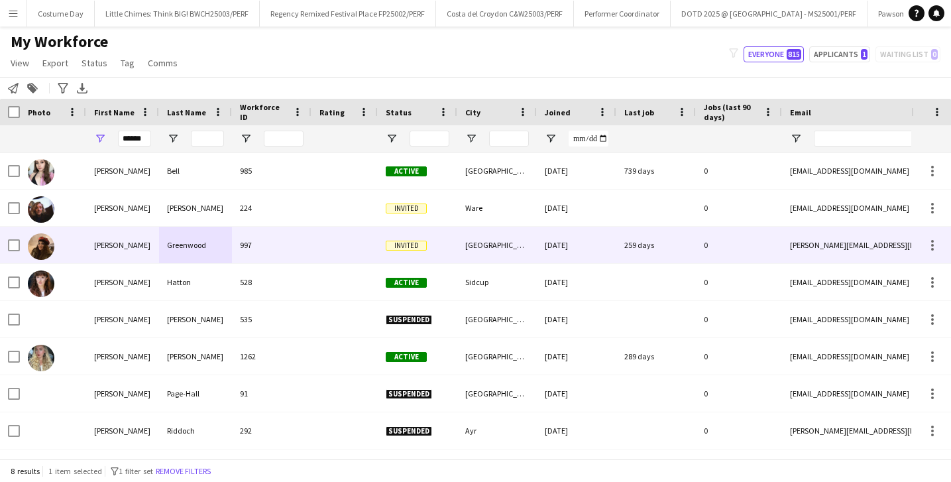
click at [209, 248] on div "Greenwood" at bounding box center [195, 245] width 73 height 36
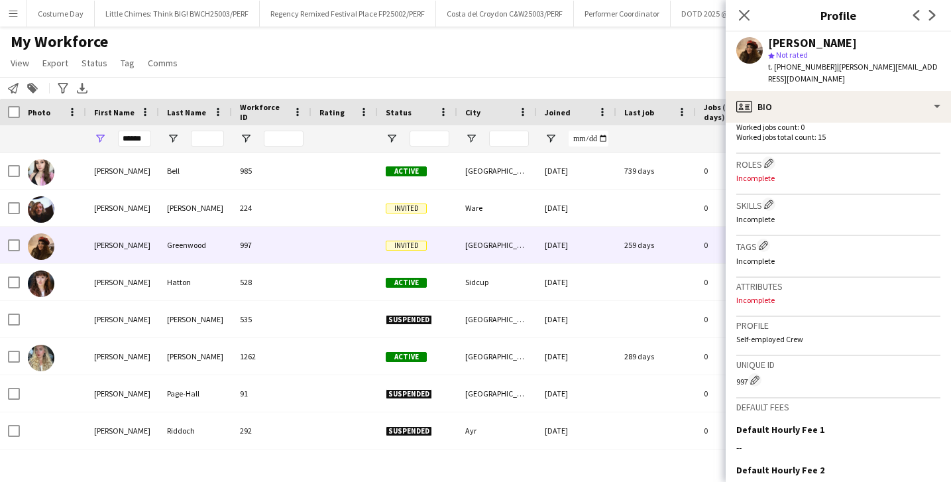
scroll to position [541, 0]
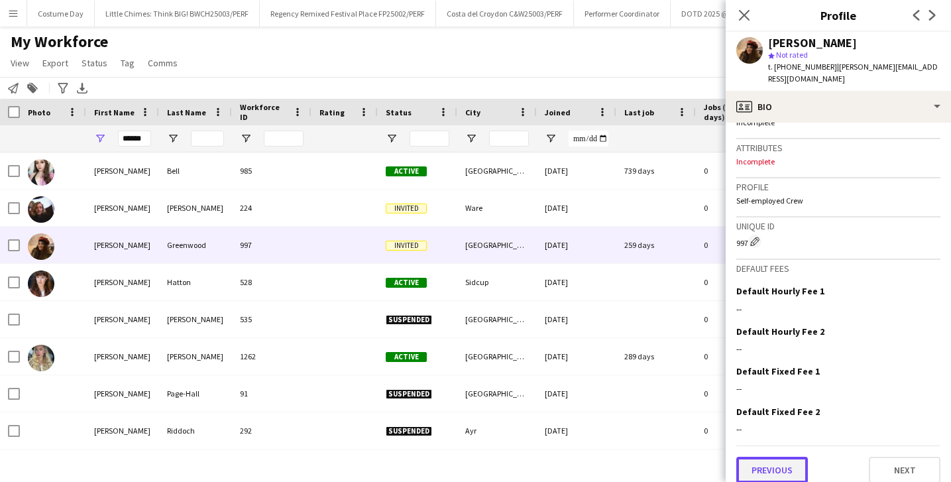
click at [791, 457] on button "Previous" at bounding box center [772, 470] width 72 height 27
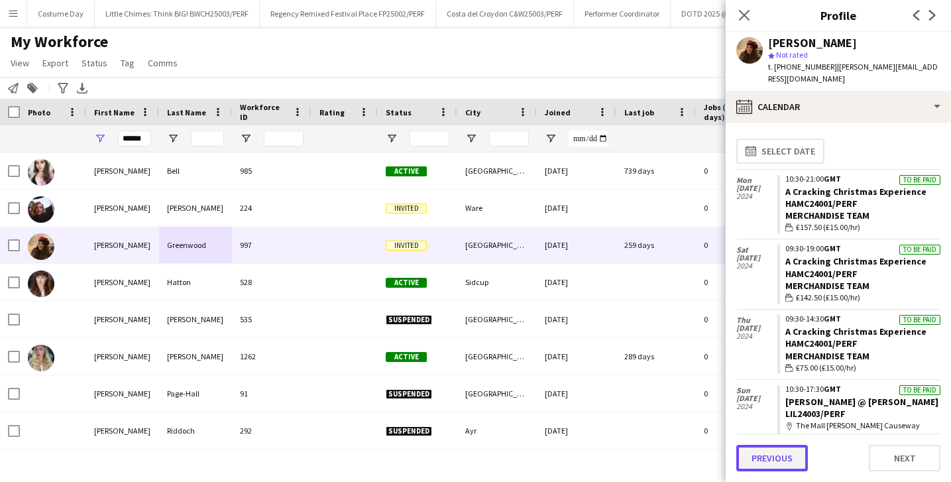
click at [794, 460] on button "Previous" at bounding box center [772, 458] width 72 height 27
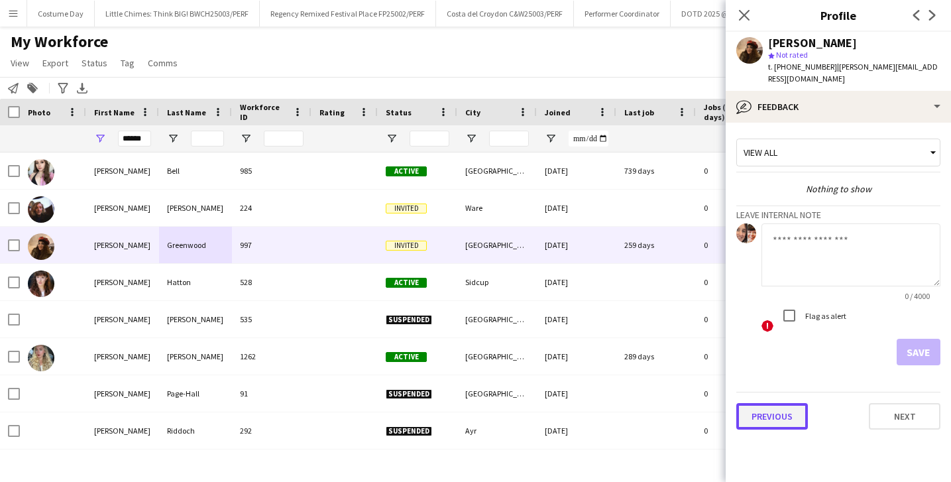
click at [796, 403] on button "Previous" at bounding box center [772, 416] width 72 height 27
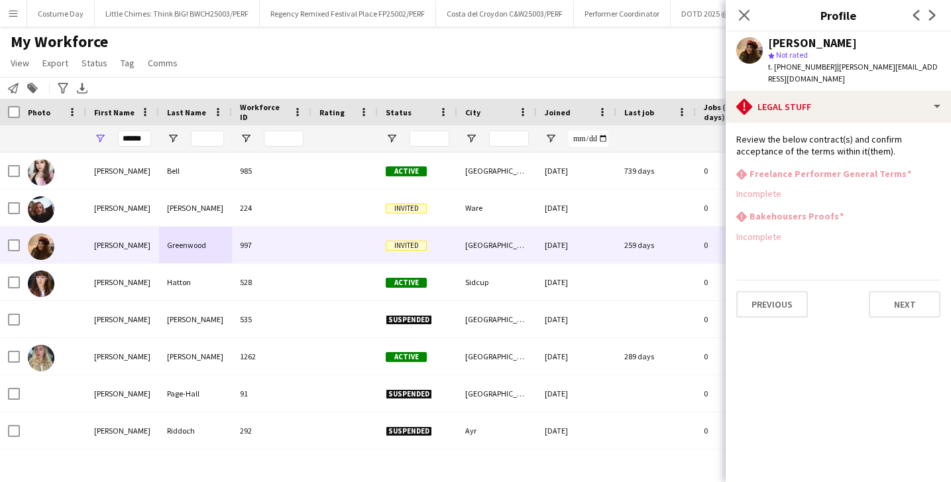
click at [743, 29] on div "Close pop-in" at bounding box center [744, 15] width 37 height 30
drag, startPoint x: 743, startPoint y: 29, endPoint x: 696, endPoint y: 89, distance: 76.5
click at [702, 79] on body "Menu Boards Boards Boards All jobs Status Workforce Workforce My Workforce Recr…" at bounding box center [475, 241] width 951 height 482
click at [747, 12] on icon at bounding box center [744, 15] width 13 height 13
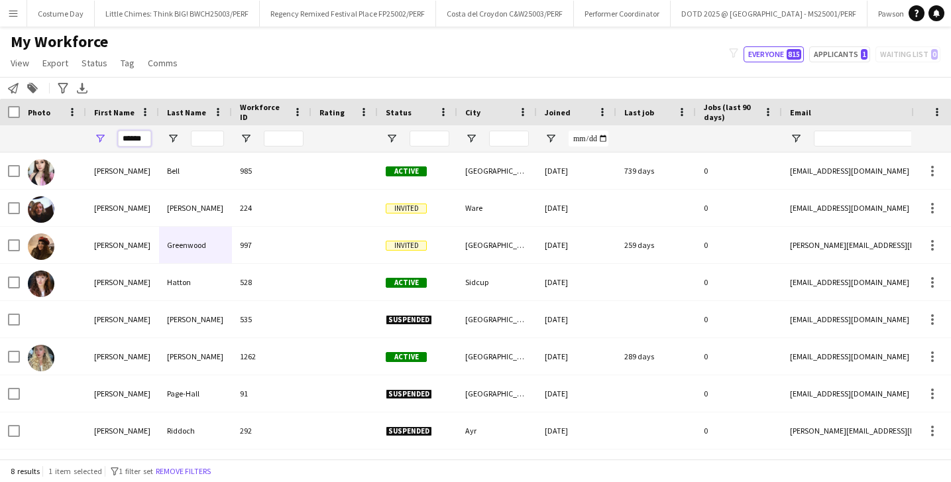
click at [147, 134] on input "******" at bounding box center [134, 139] width 33 height 16
type input "*"
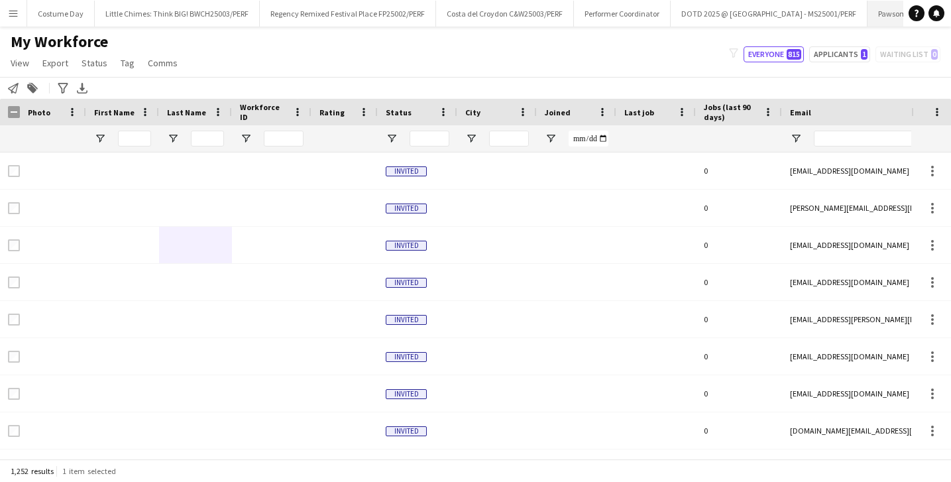
click at [867, 18] on button "Pawsome Pooches - LAN25003/PERF Close" at bounding box center [937, 14] width 141 height 26
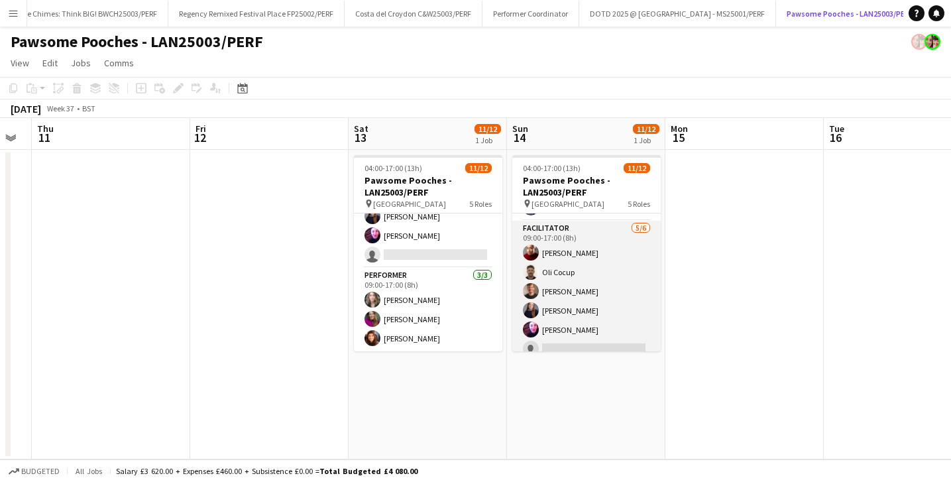
scroll to position [222, 0]
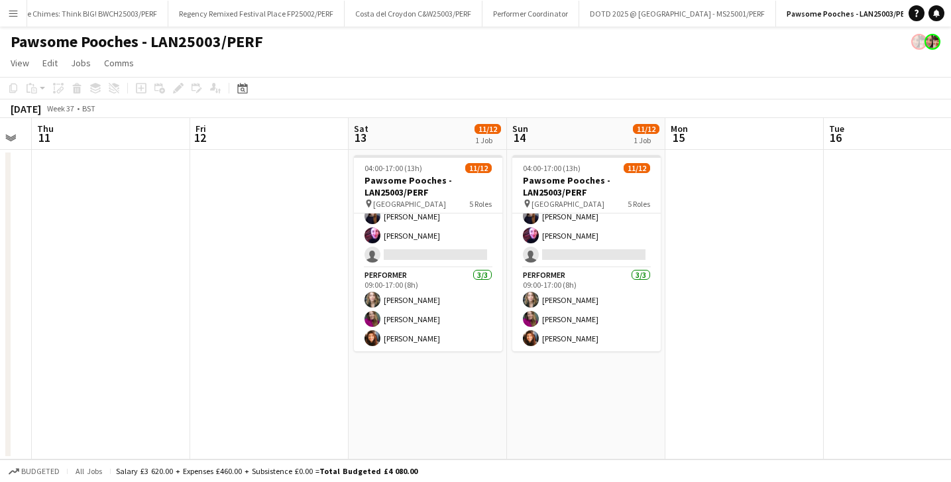
click at [17, 10] on app-icon "Menu" at bounding box center [13, 13] width 11 height 11
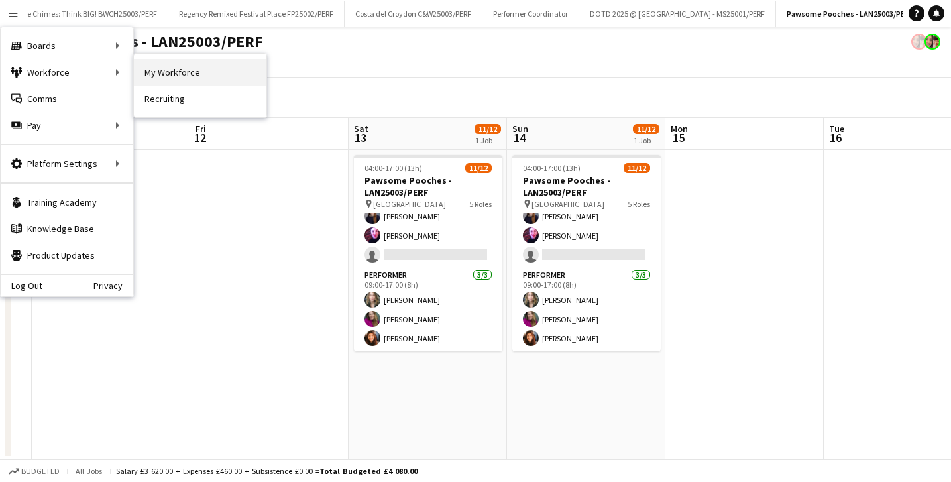
click at [176, 65] on link "My Workforce" at bounding box center [200, 72] width 133 height 27
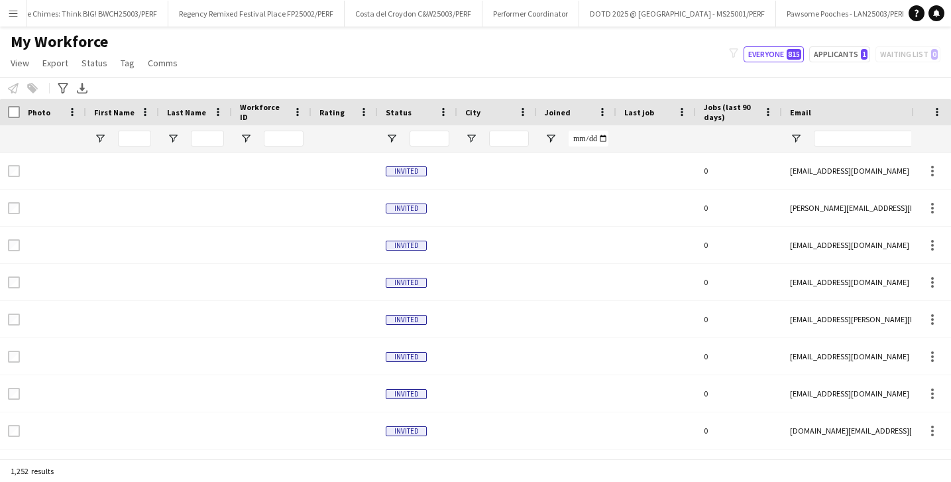
click at [129, 146] on div at bounding box center [134, 138] width 33 height 27
click at [129, 139] on input "First Name Filter Input" at bounding box center [134, 139] width 33 height 16
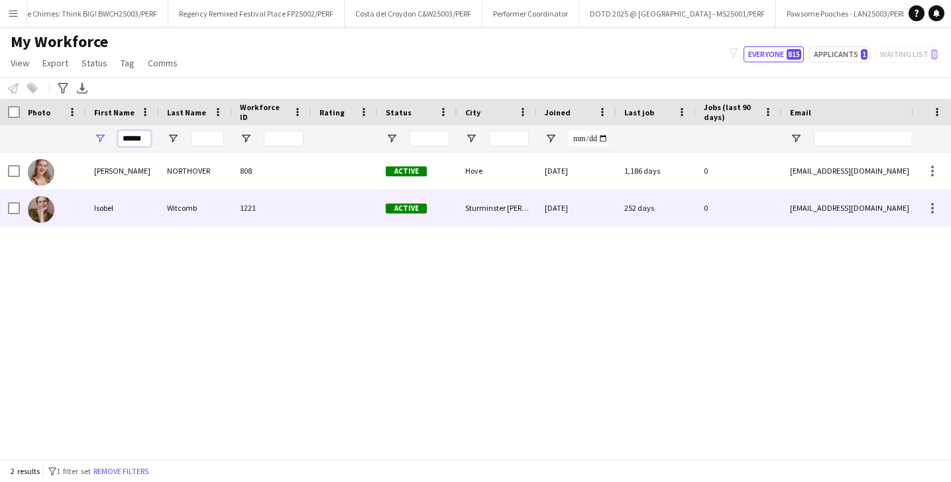
type input "******"
click at [183, 207] on div "Witcomb" at bounding box center [195, 208] width 73 height 36
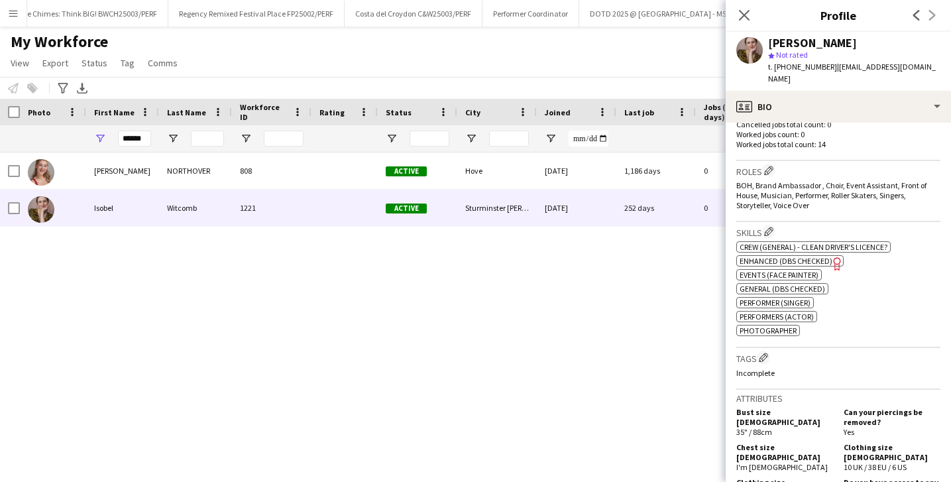
scroll to position [892, 0]
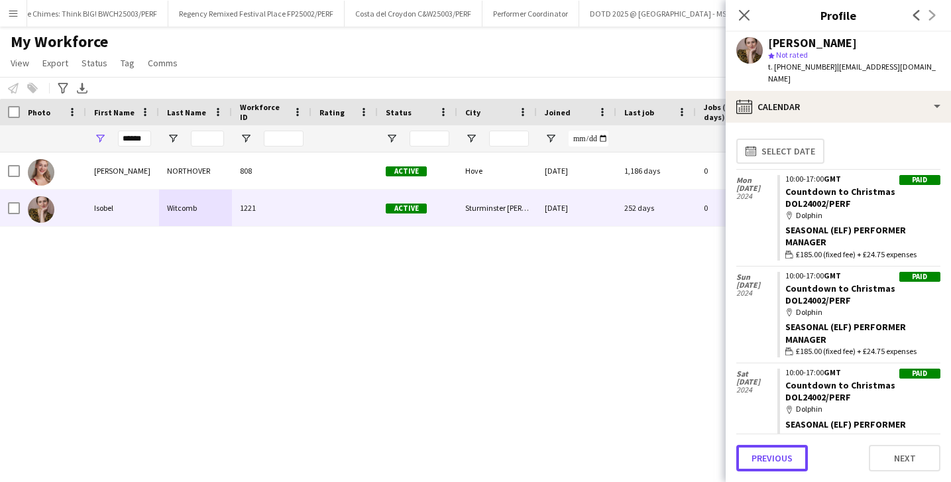
click at [799, 463] on button "Previous" at bounding box center [772, 458] width 72 height 27
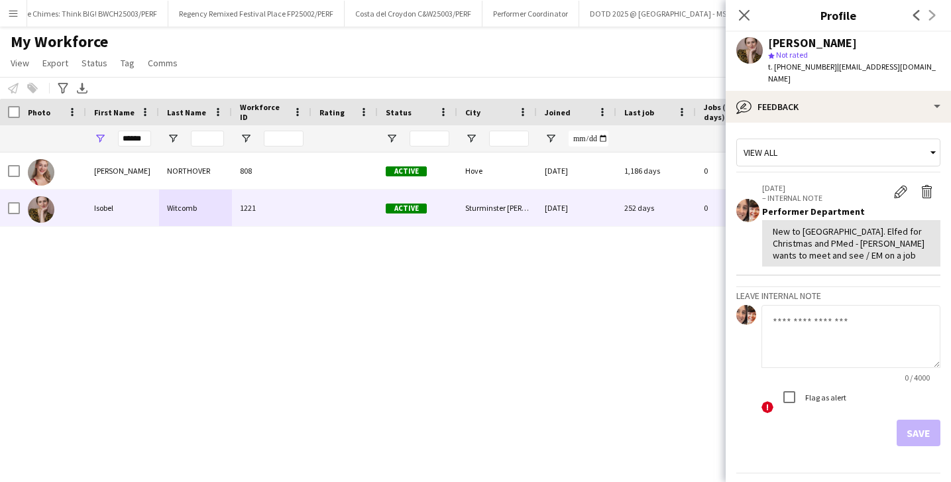
click at [800, 330] on textarea at bounding box center [850, 336] width 179 height 63
type textarea "**********"
click at [903, 419] on button "Save" at bounding box center [919, 432] width 44 height 27
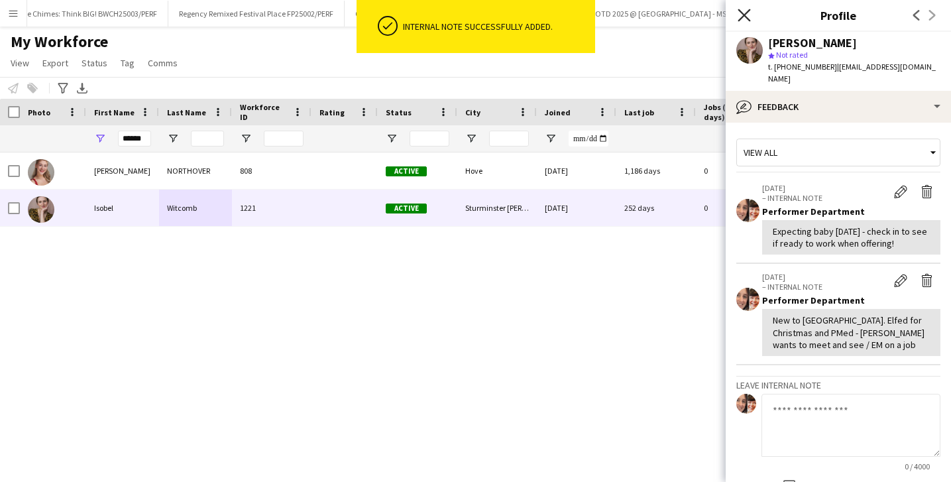
click at [743, 17] on icon at bounding box center [744, 15] width 13 height 13
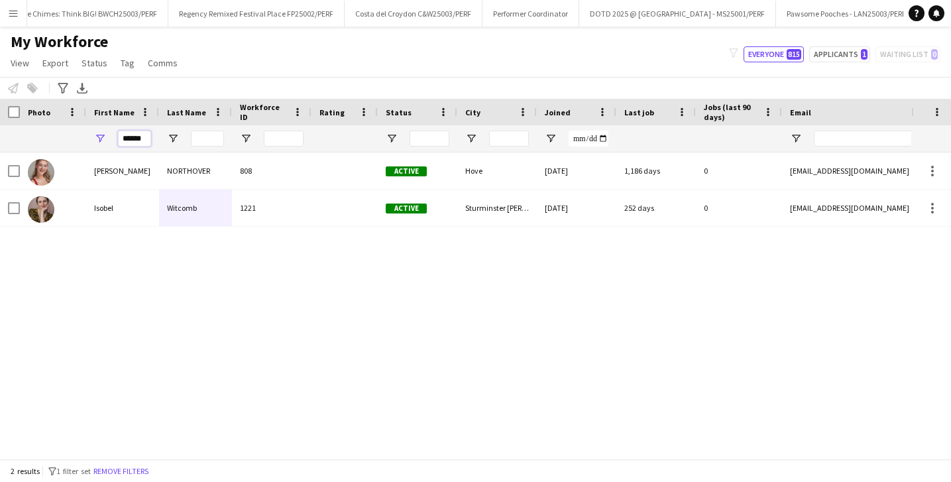
click at [148, 140] on input "******" at bounding box center [134, 139] width 33 height 16
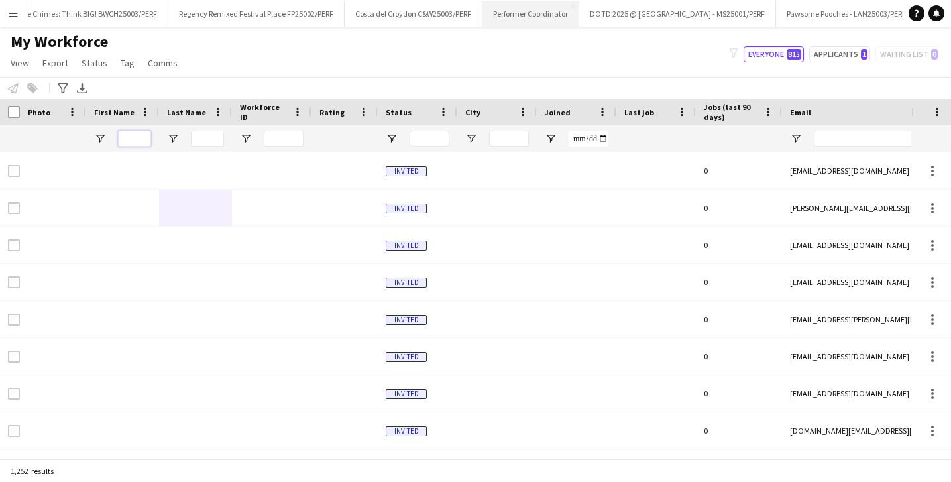
scroll to position [0, 0]
click at [58, 23] on button "Costume Day Close" at bounding box center [61, 14] width 68 height 26
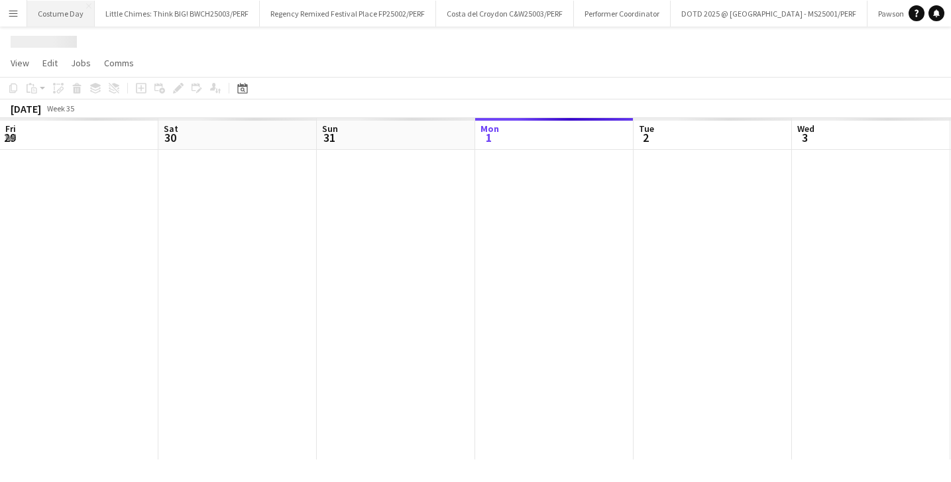
scroll to position [0, 317]
